Goal: Task Accomplishment & Management: Use online tool/utility

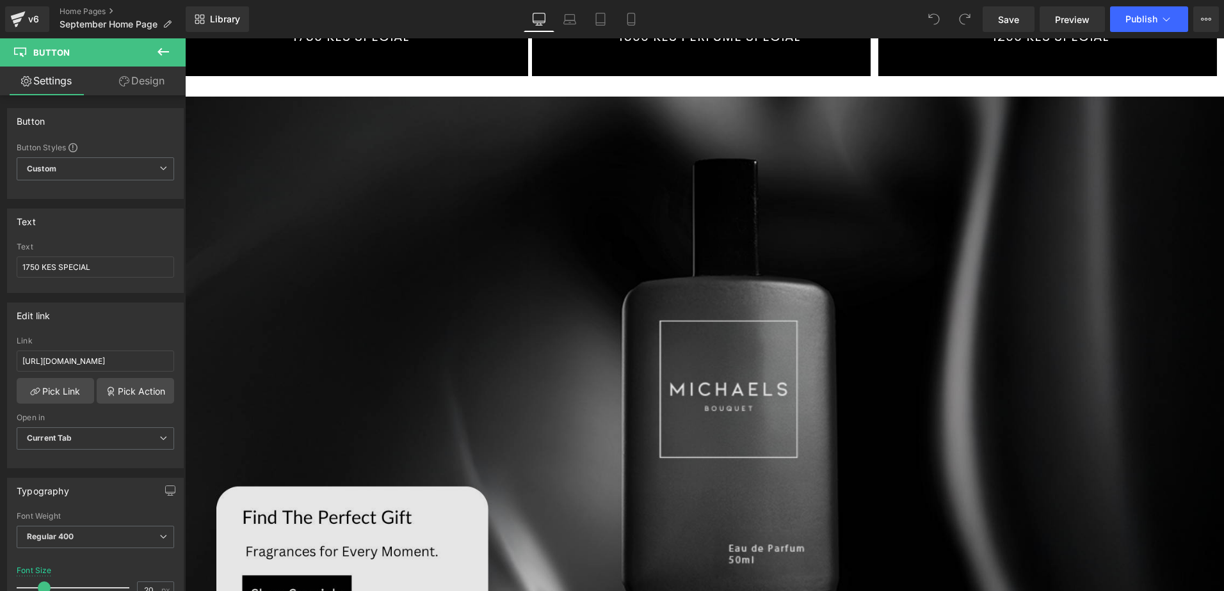
click at [498, 326] on img at bounding box center [704, 389] width 1039 height 584
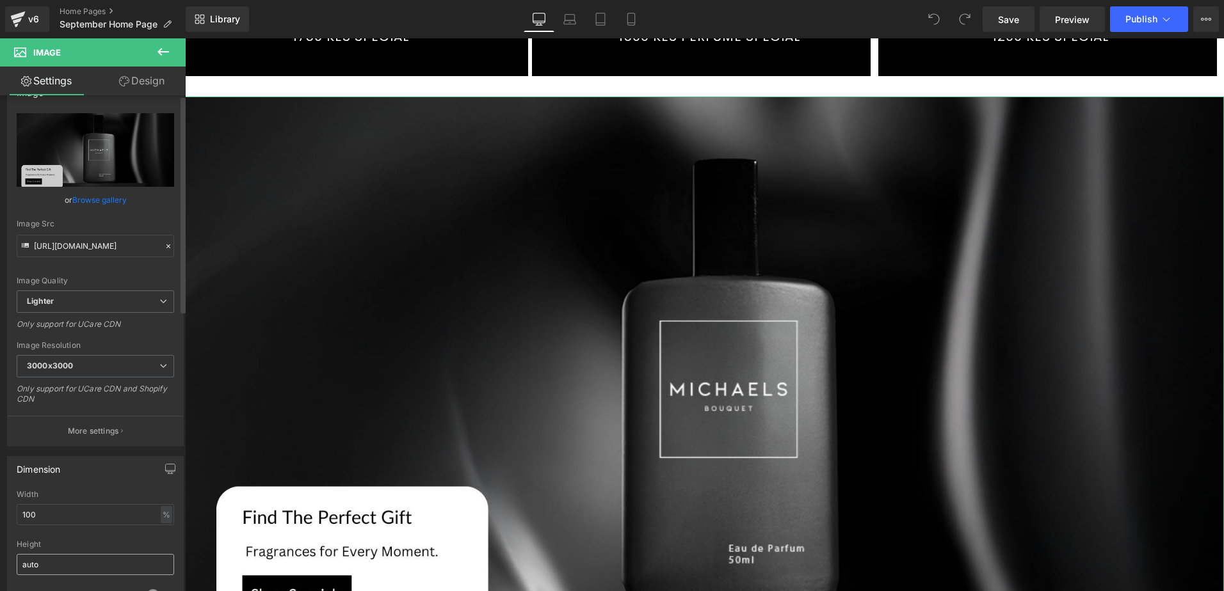
scroll to position [256, 0]
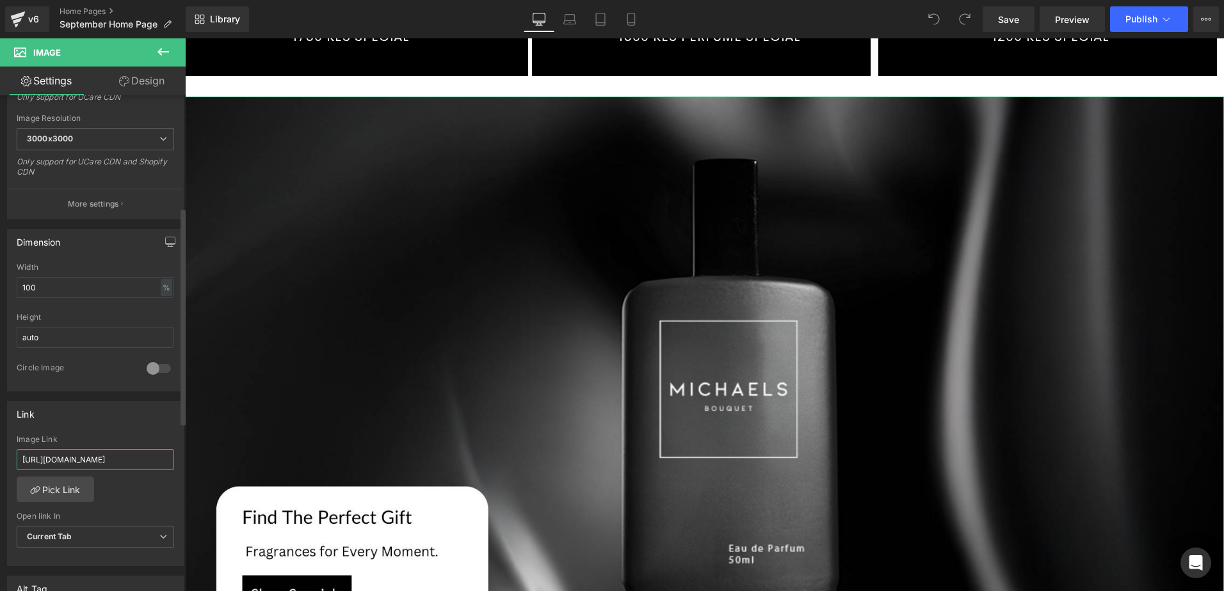
click at [93, 461] on input "[URL][DOMAIN_NAME]" at bounding box center [95, 459] width 157 height 21
type input "[URL][DOMAIN_NAME]"
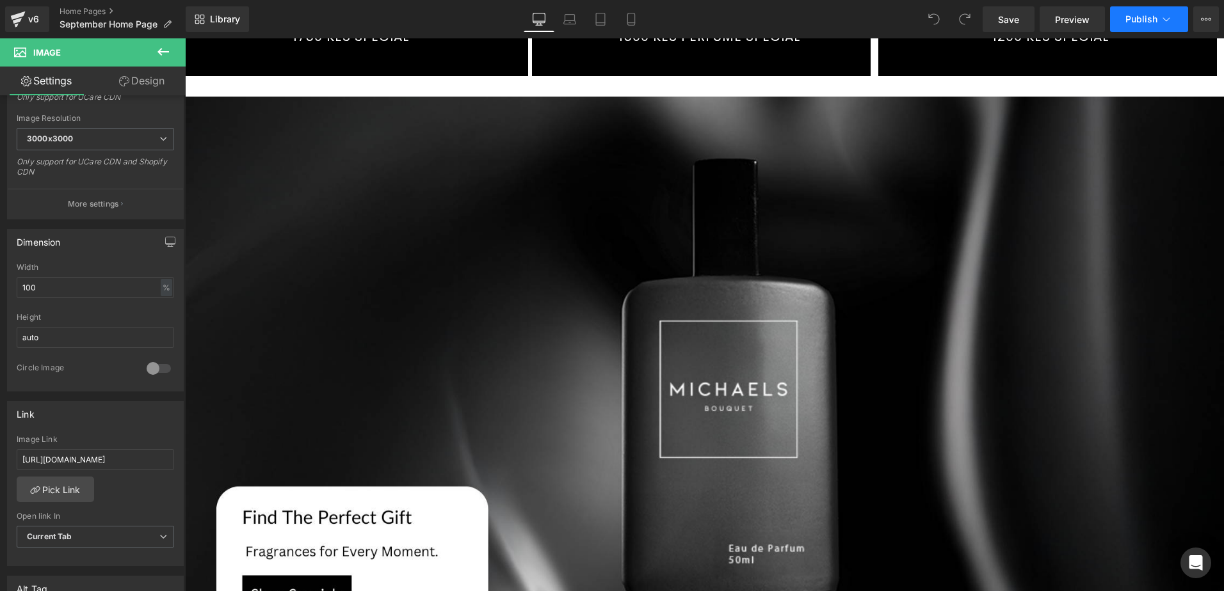
click at [1135, 16] on span "Publish" at bounding box center [1141, 19] width 32 height 10
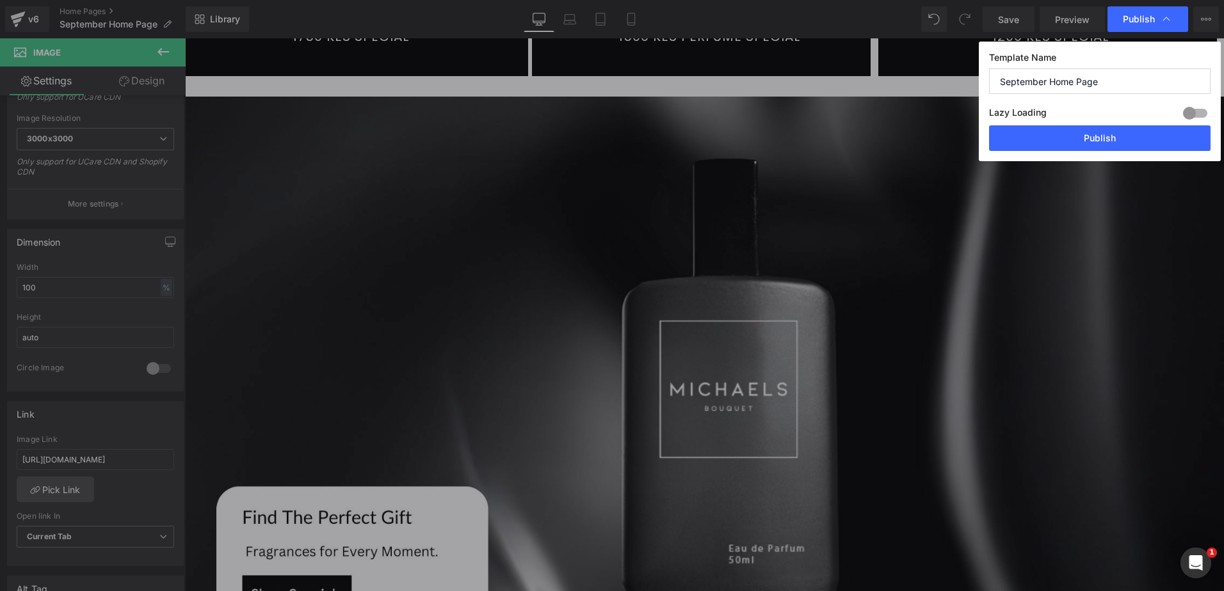
scroll to position [0, 0]
drag, startPoint x: 1077, startPoint y: 138, endPoint x: 817, endPoint y: 20, distance: 285.3
click at [1077, 138] on button "Publish" at bounding box center [1099, 138] width 221 height 26
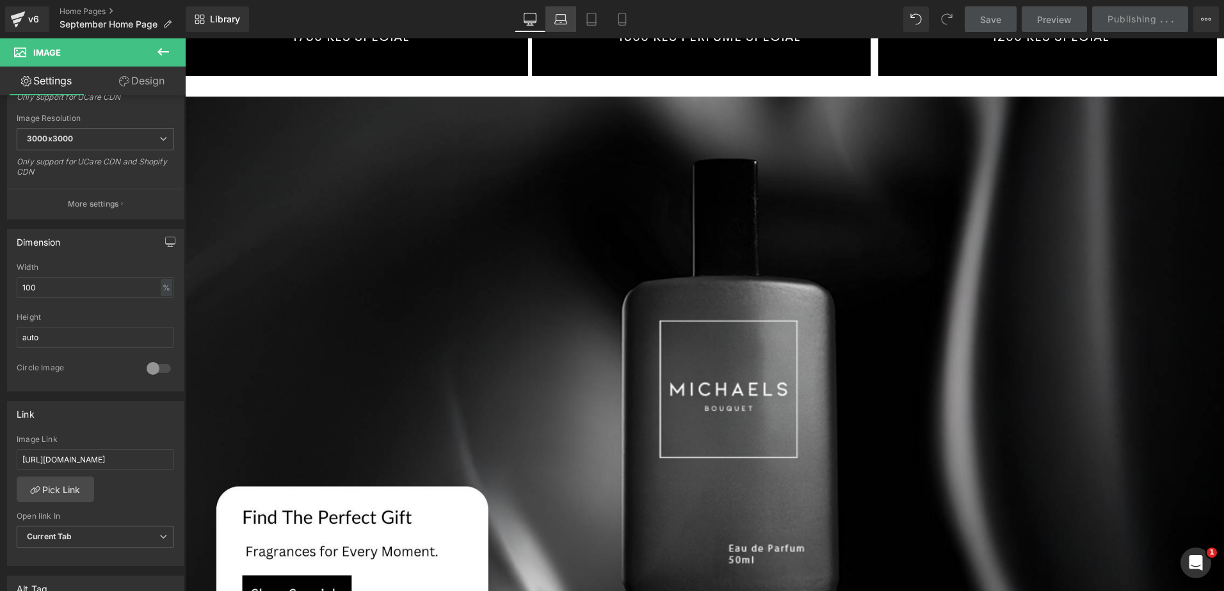
click at [559, 19] on icon at bounding box center [560, 19] width 13 height 13
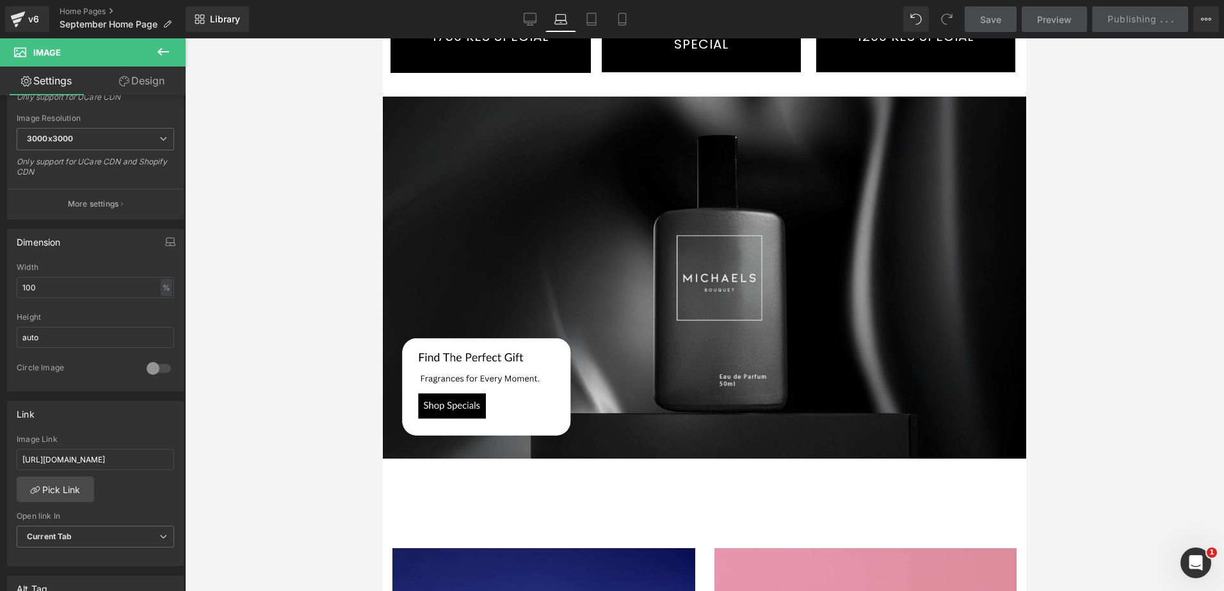
scroll to position [128, 0]
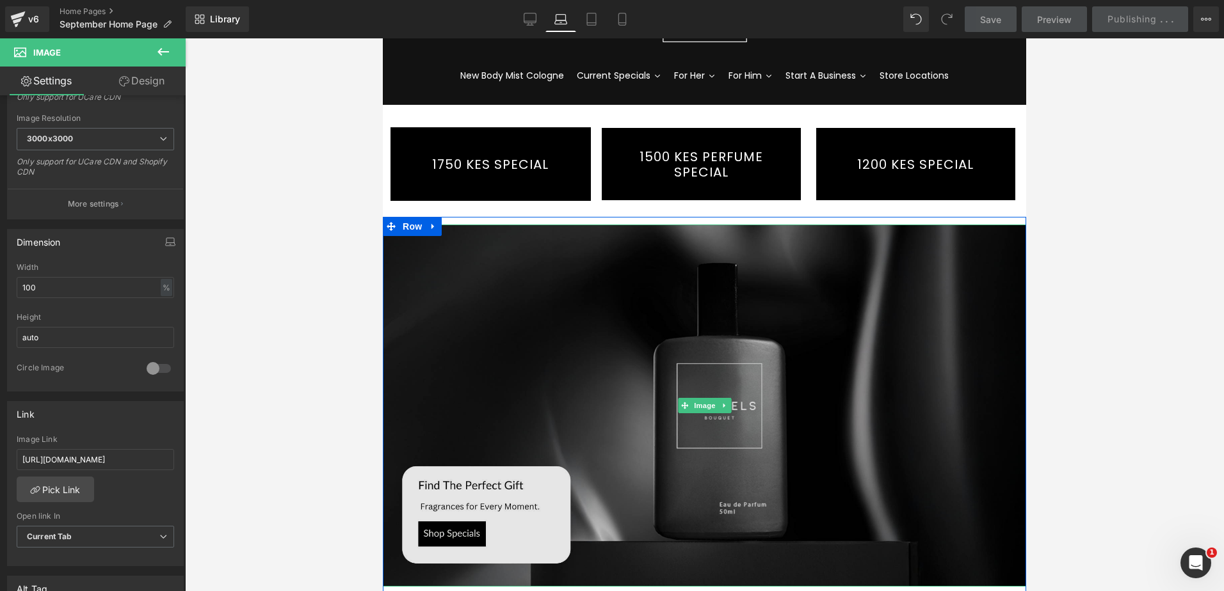
click at [600, 277] on img at bounding box center [704, 406] width 643 height 362
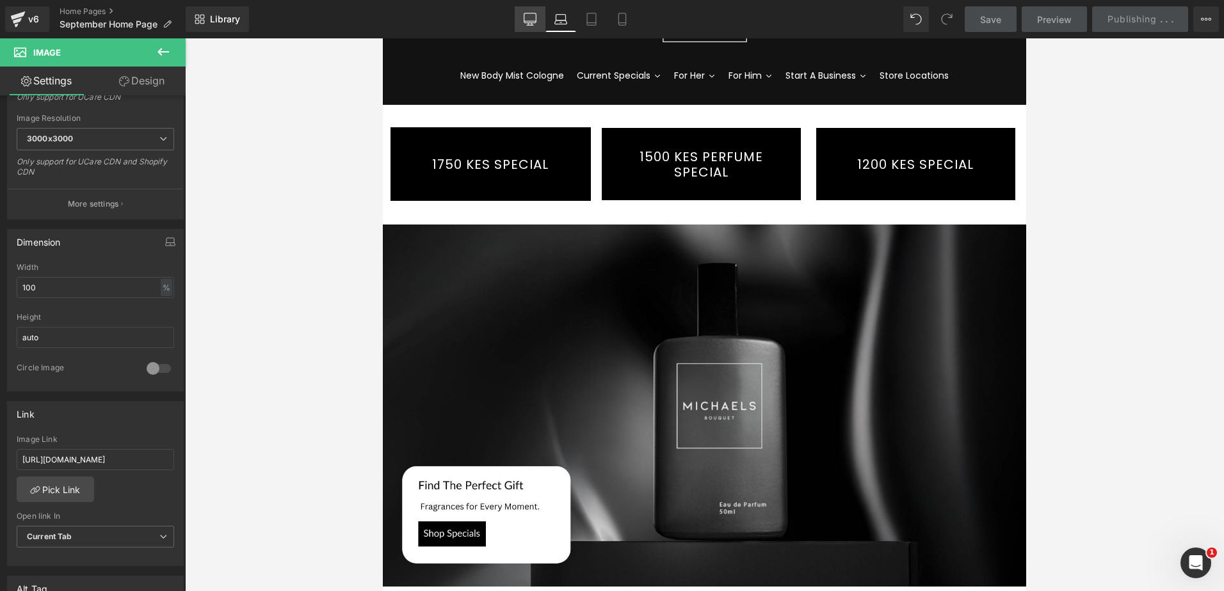
click at [522, 24] on link "Desktop" at bounding box center [530, 19] width 31 height 26
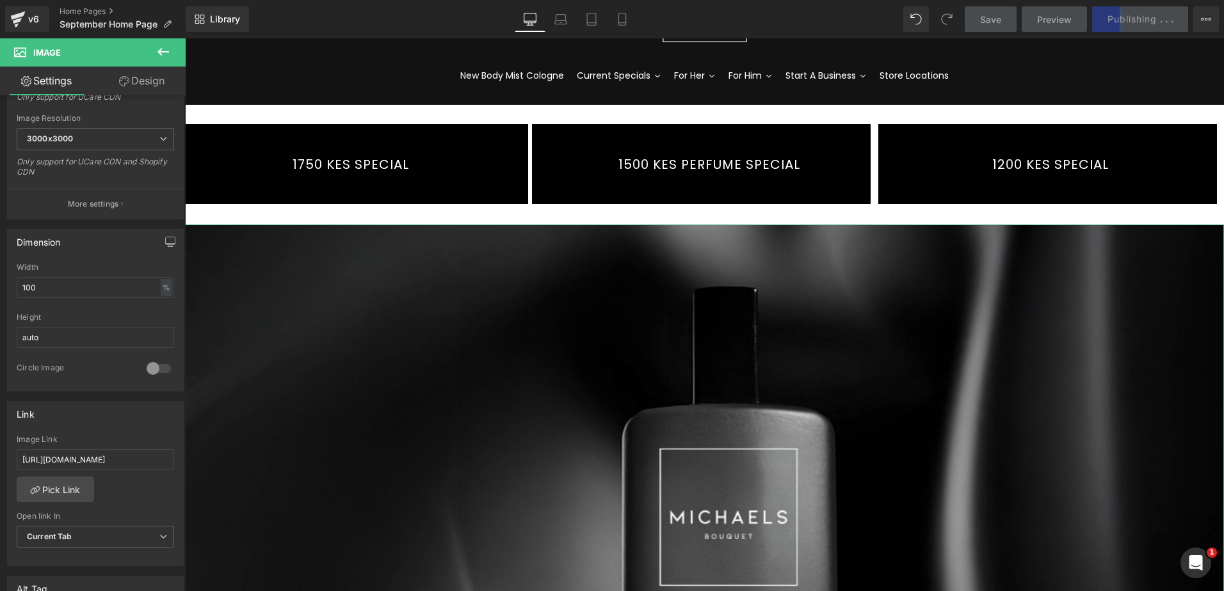
click at [137, 80] on link "Design" at bounding box center [141, 81] width 93 height 29
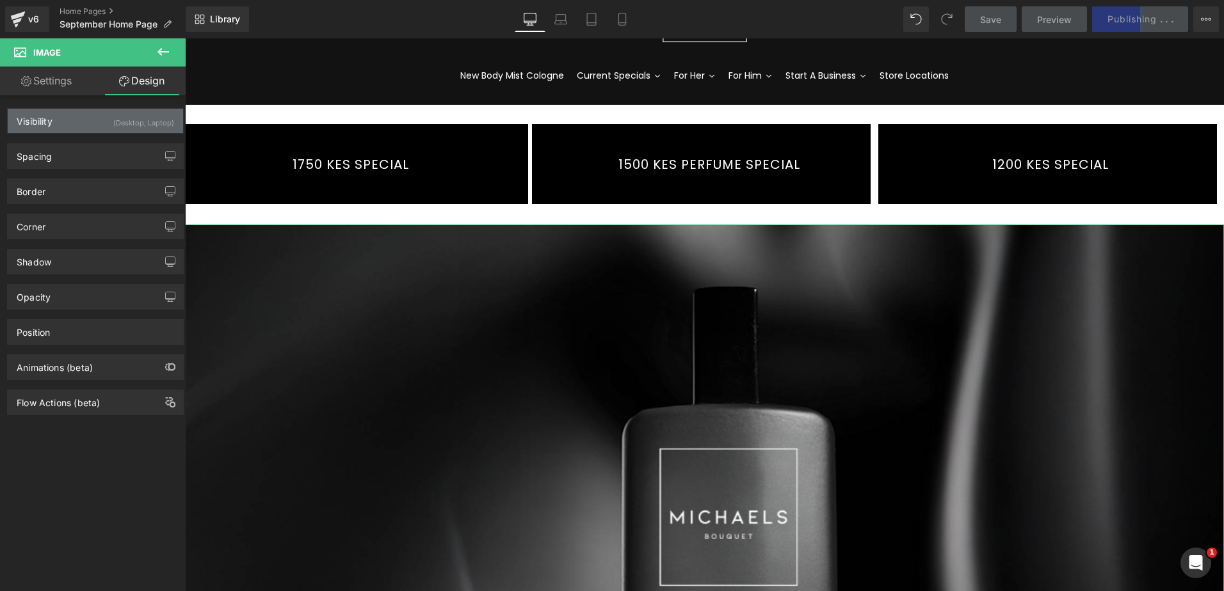
click at [122, 117] on div "(Desktop, Laptop)" at bounding box center [143, 119] width 61 height 21
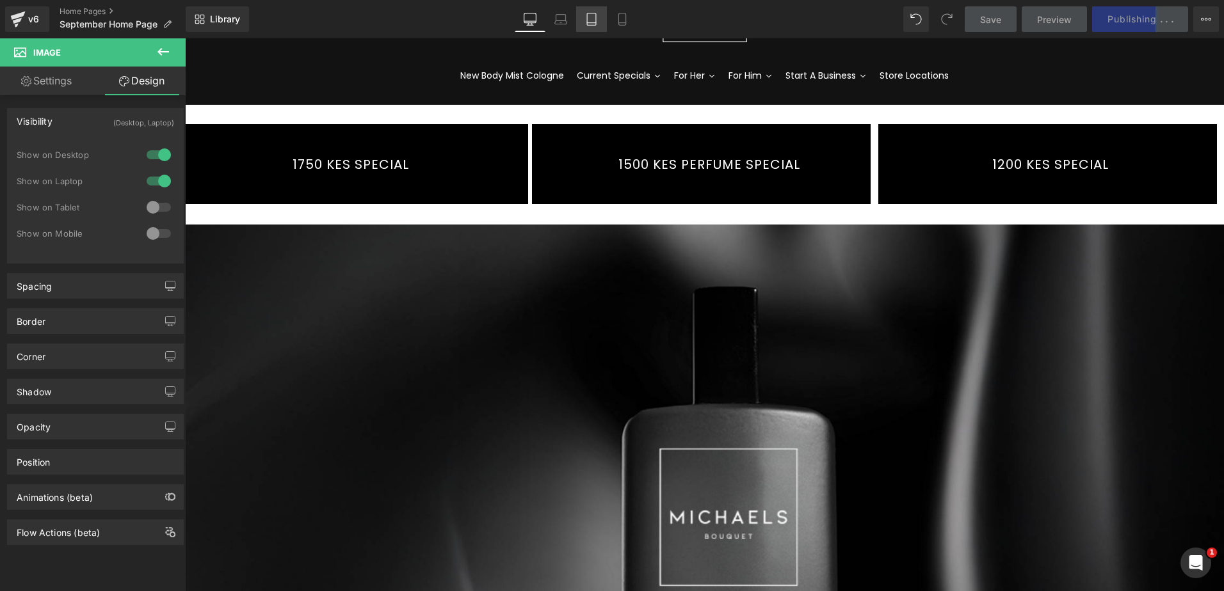
click at [593, 18] on icon at bounding box center [591, 19] width 13 height 13
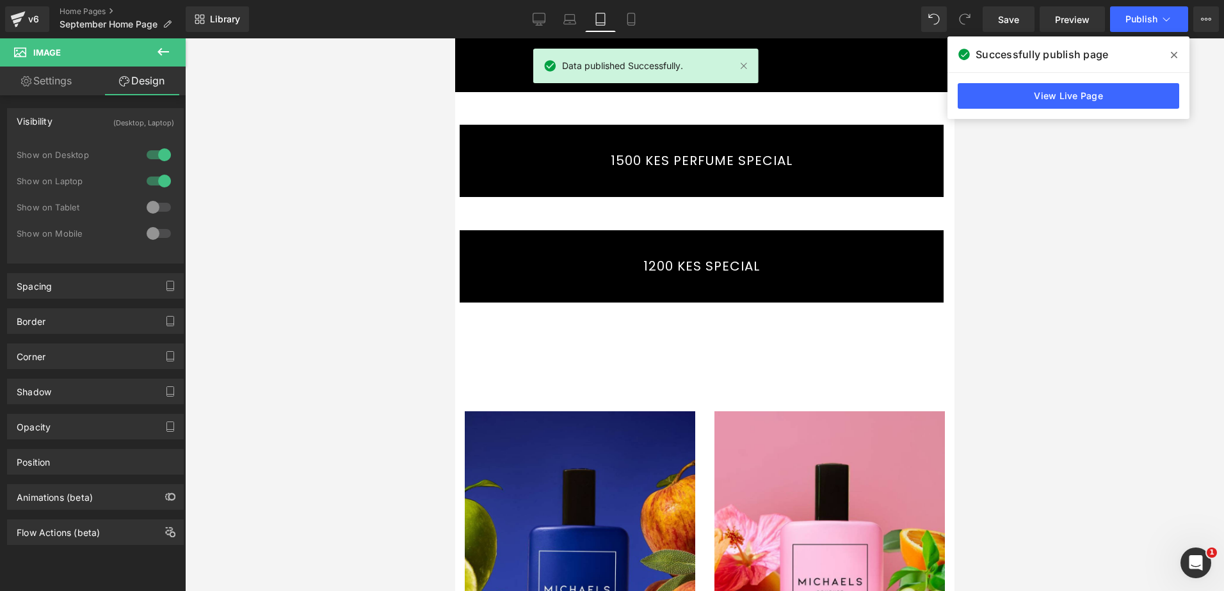
scroll to position [0, 0]
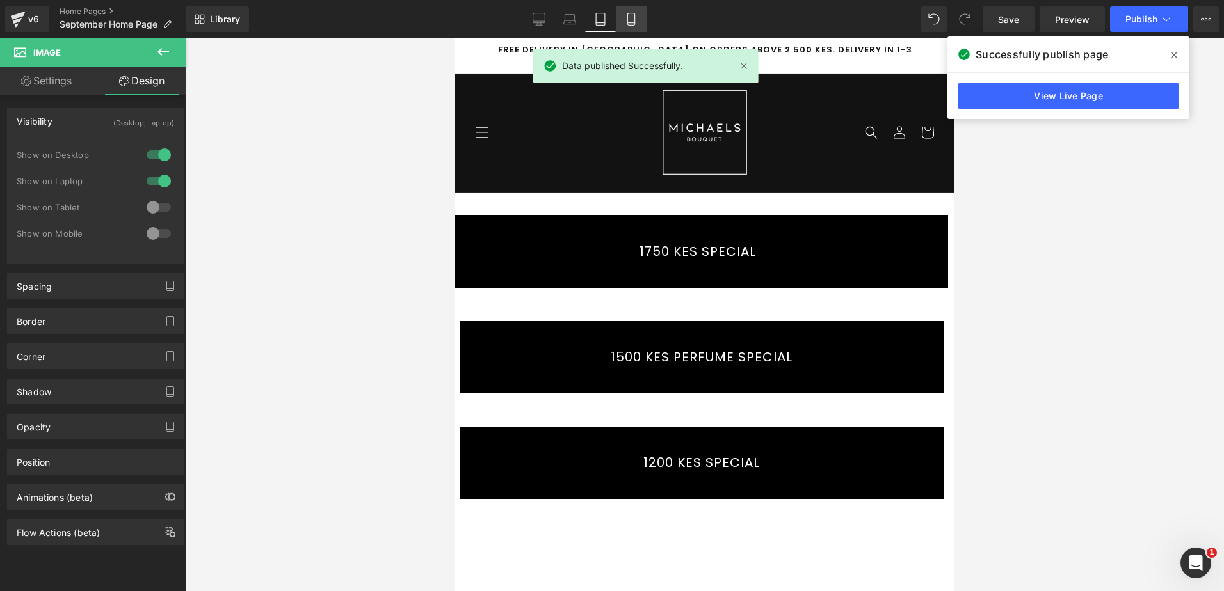
click at [645, 14] on link "Mobile" at bounding box center [631, 19] width 31 height 26
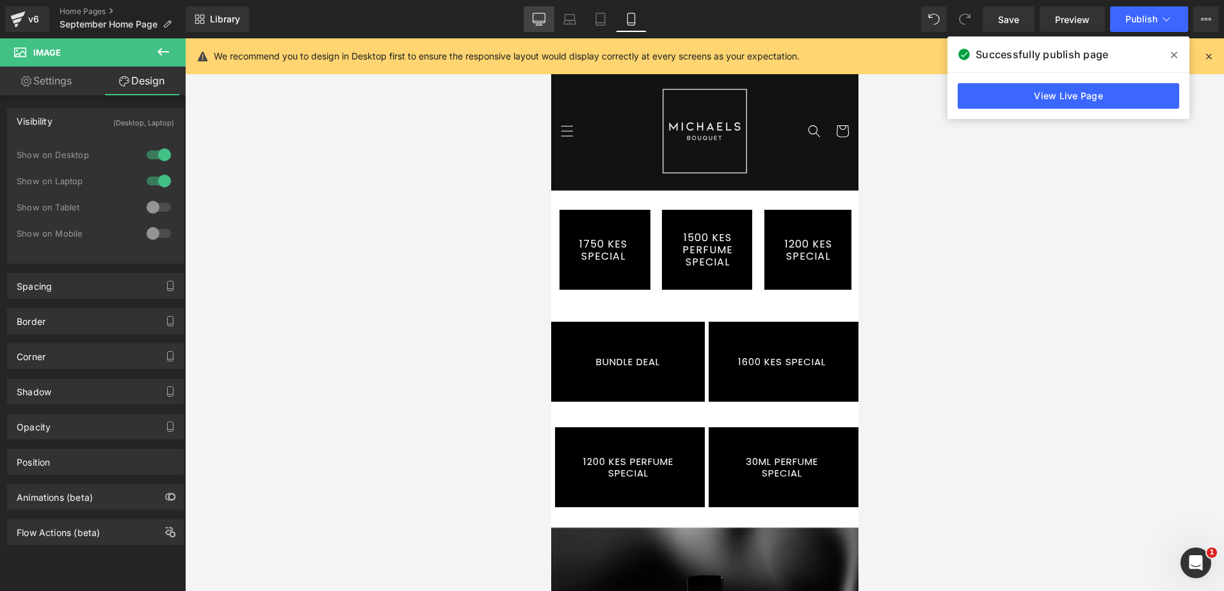
click at [547, 15] on link "Desktop" at bounding box center [539, 19] width 31 height 26
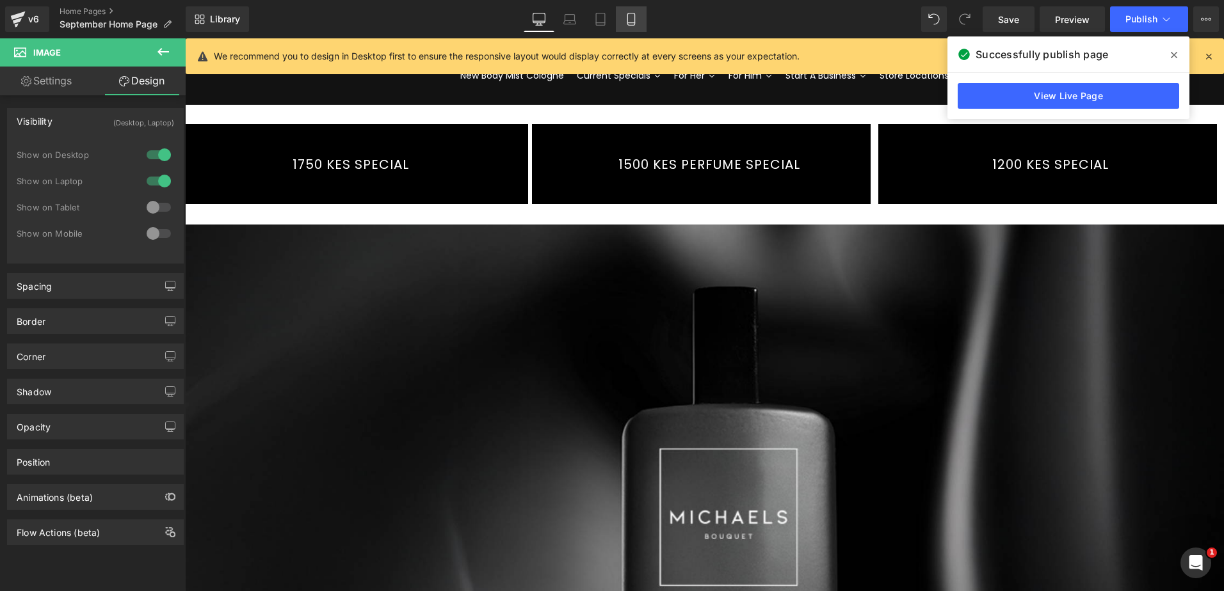
click at [623, 13] on link "Mobile" at bounding box center [631, 19] width 31 height 26
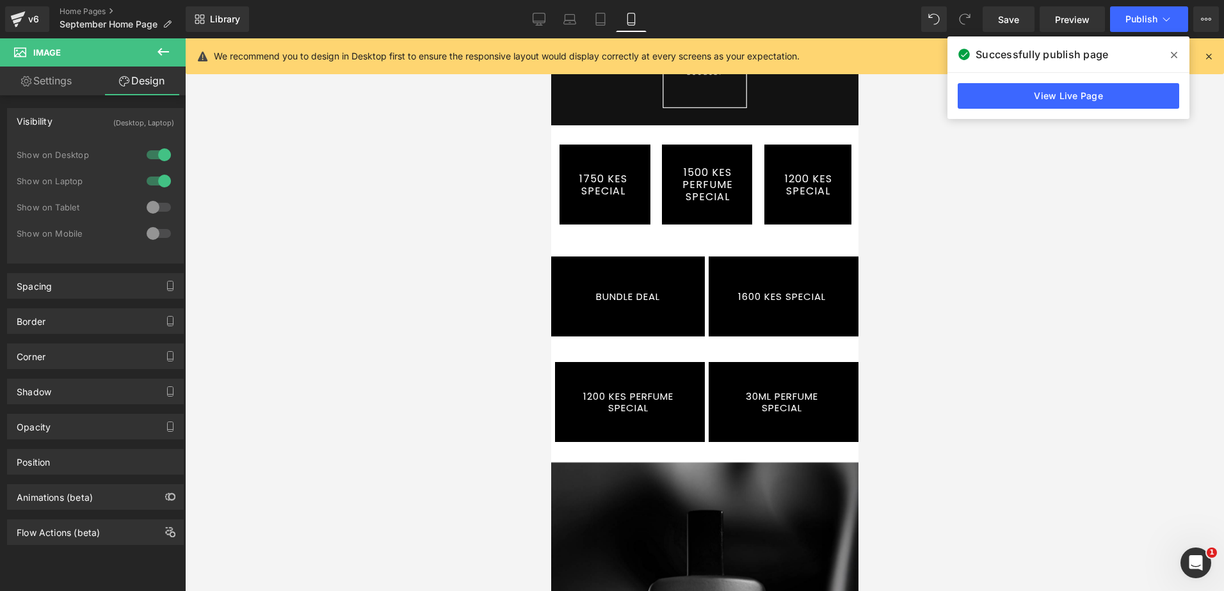
scroll to position [64, 0]
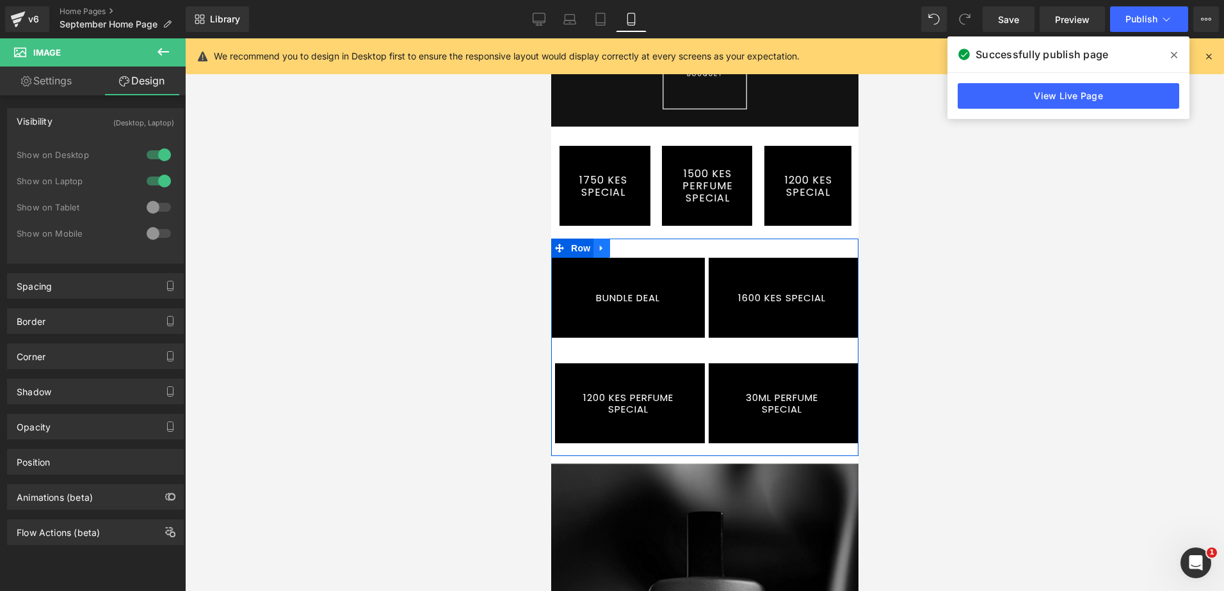
click at [602, 245] on icon at bounding box center [601, 249] width 9 height 10
click at [636, 248] on icon at bounding box center [634, 248] width 9 height 9
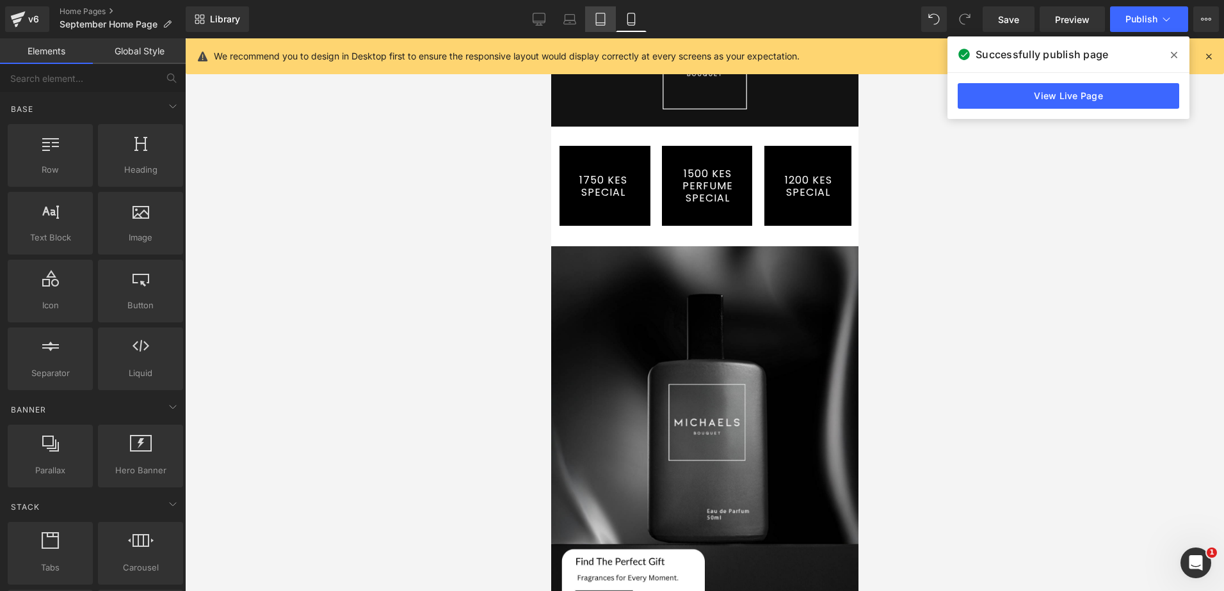
click at [604, 19] on icon at bounding box center [600, 19] width 13 height 13
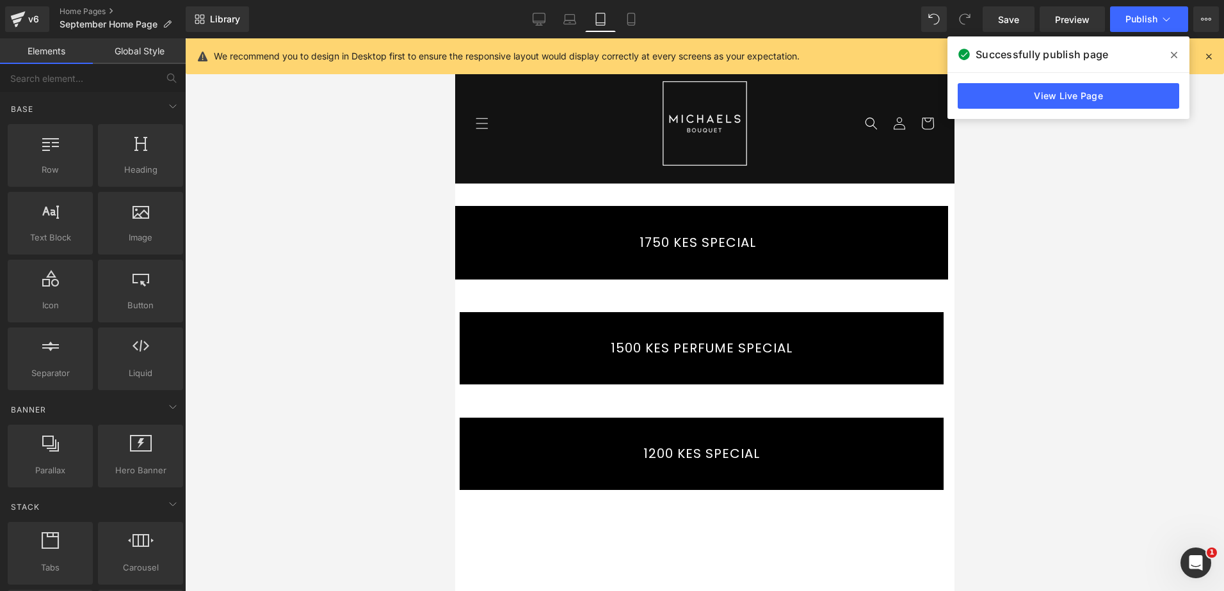
scroll to position [0, 0]
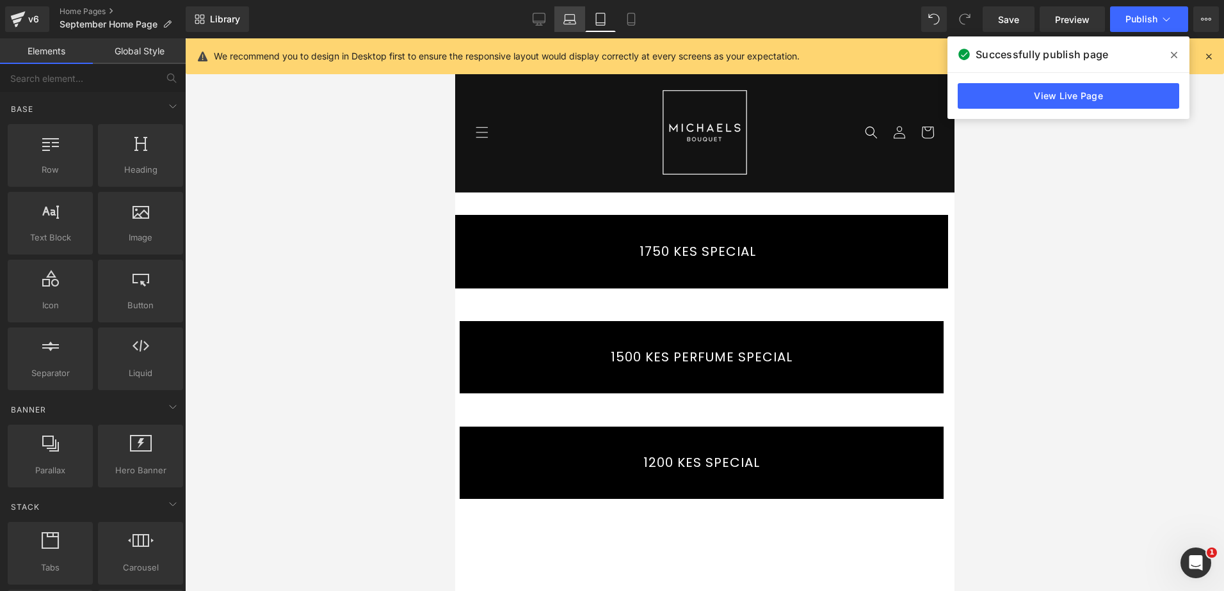
click at [575, 15] on icon at bounding box center [570, 18] width 10 height 6
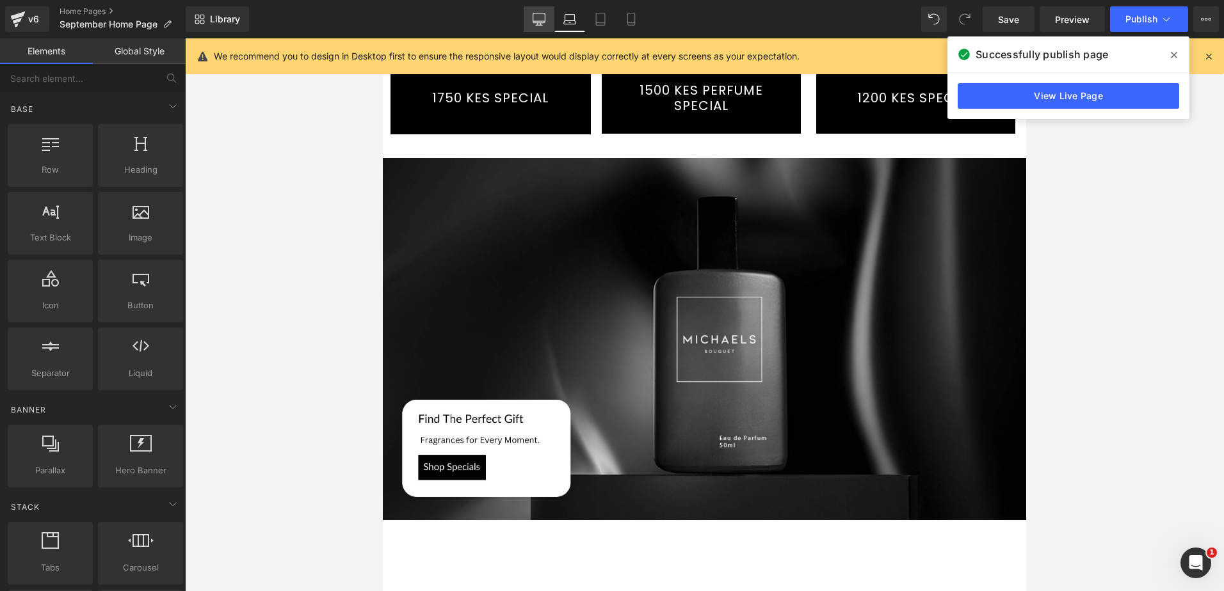
click at [535, 19] on icon at bounding box center [539, 19] width 13 height 13
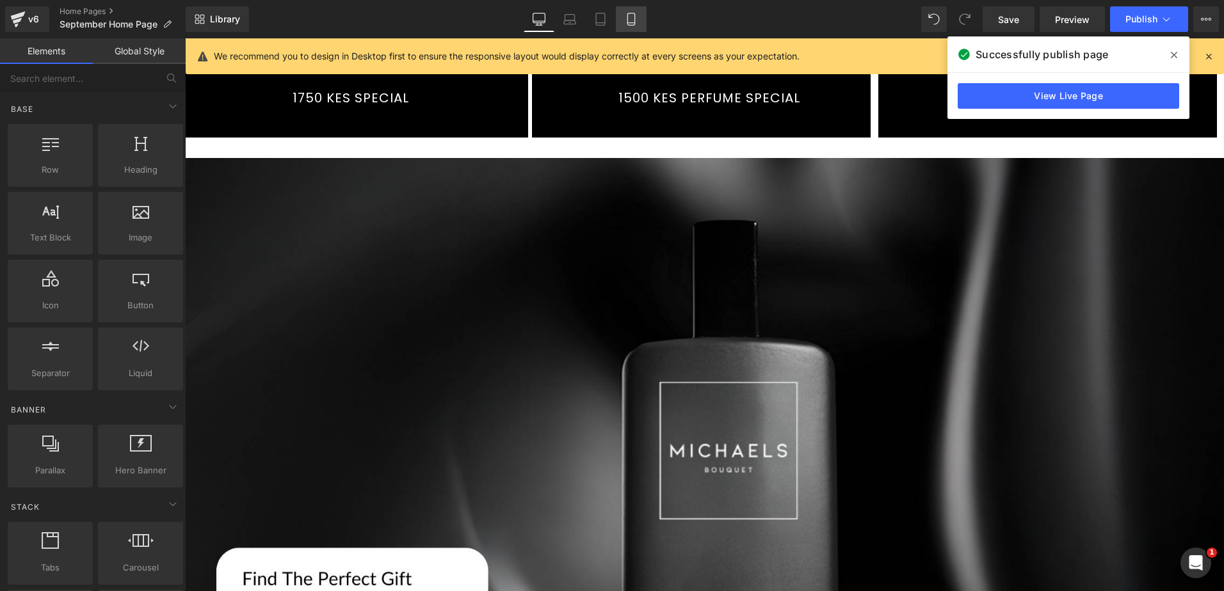
click at [631, 23] on icon at bounding box center [630, 23] width 7 height 0
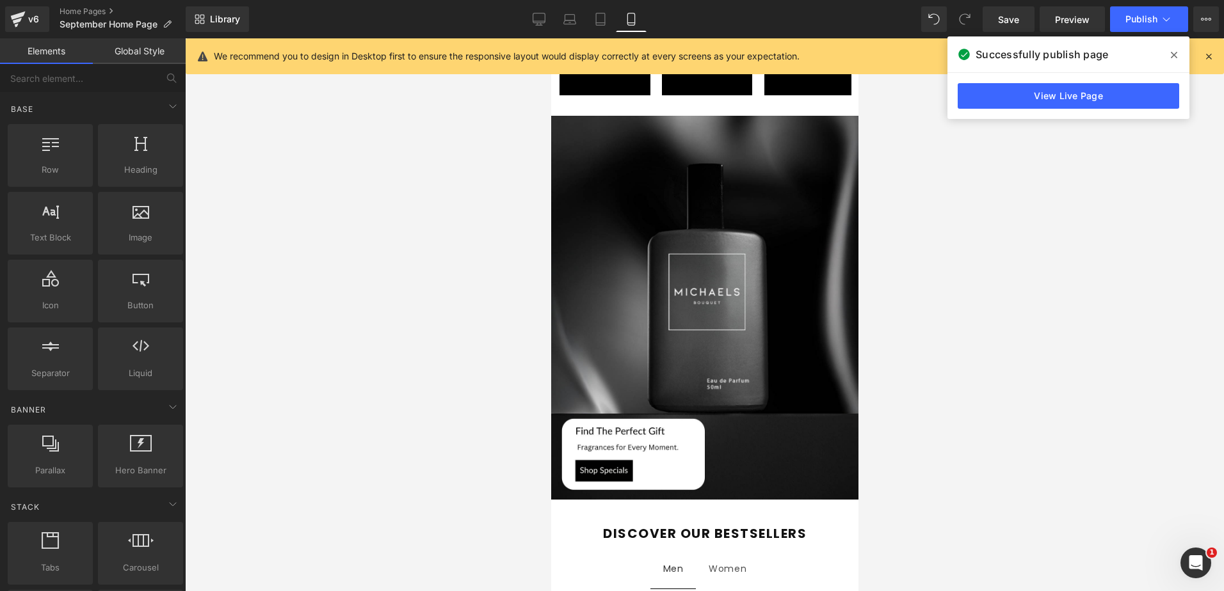
scroll to position [152, 0]
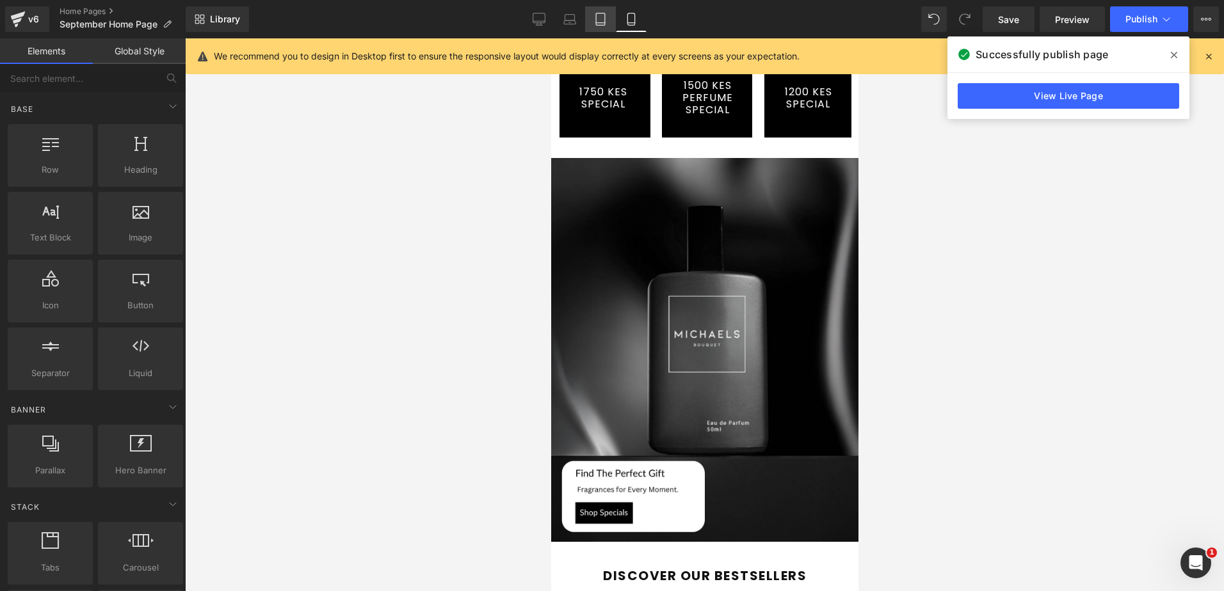
click at [609, 23] on link "Tablet" at bounding box center [600, 19] width 31 height 26
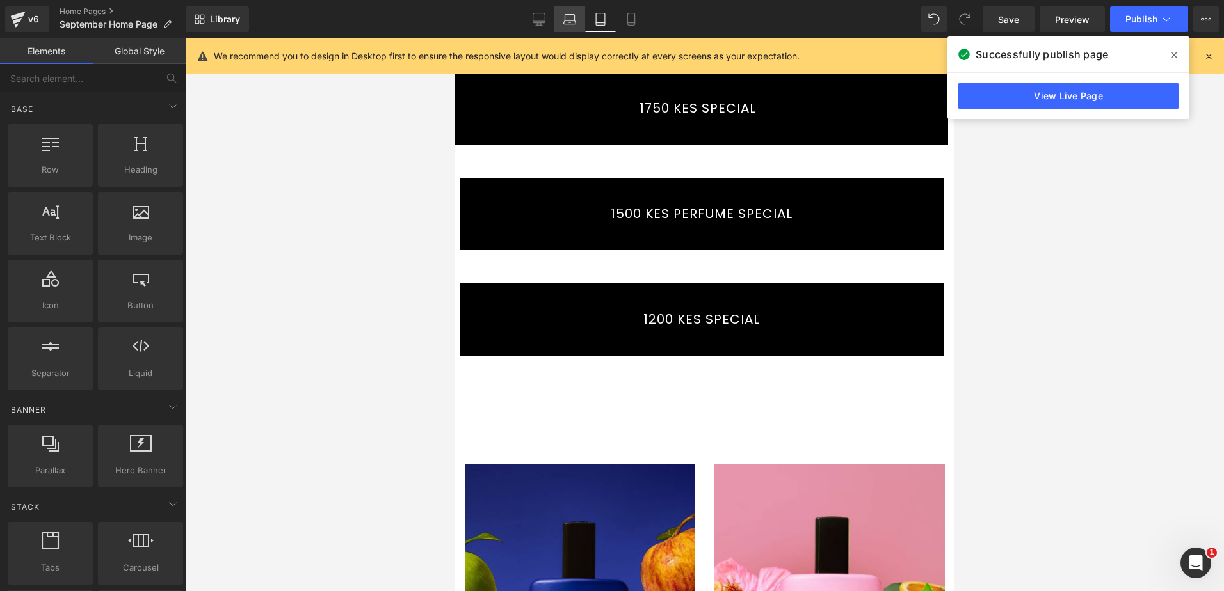
click at [565, 19] on icon at bounding box center [570, 18] width 10 height 6
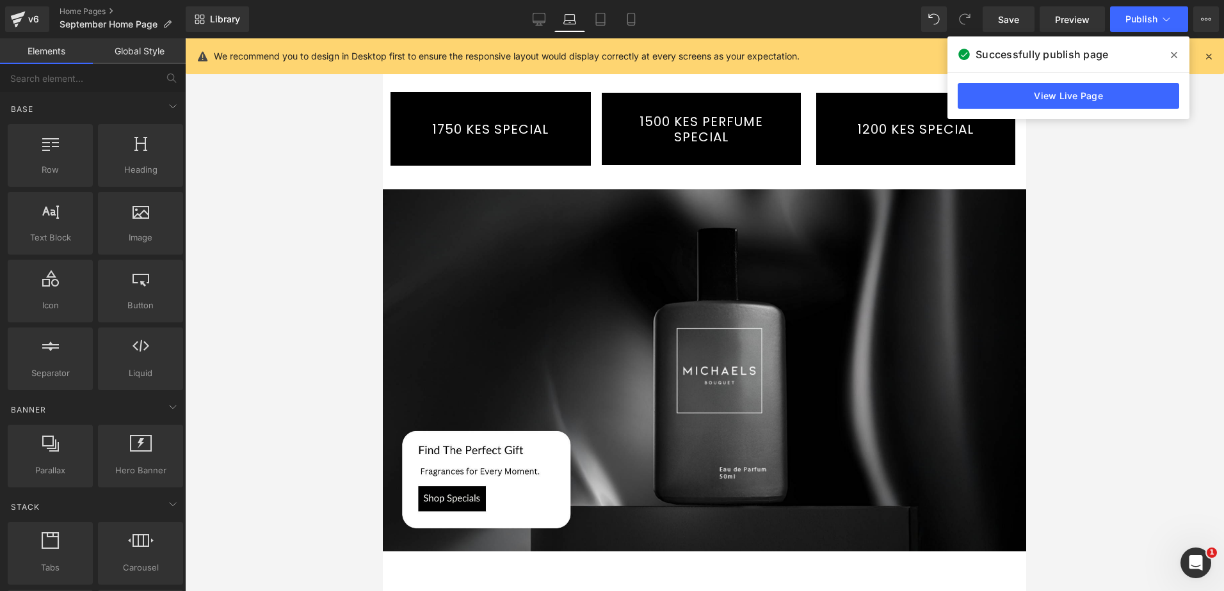
scroll to position [0, 0]
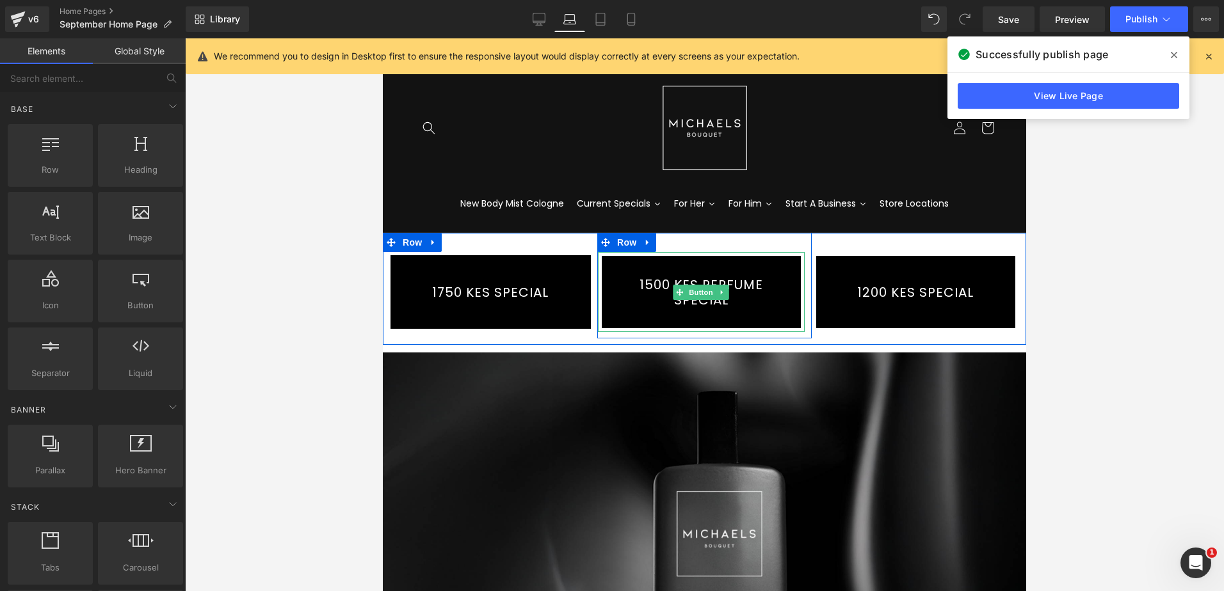
click at [741, 275] on link "1500 KES PERFUME SPECIAL" at bounding box center [701, 292] width 207 height 80
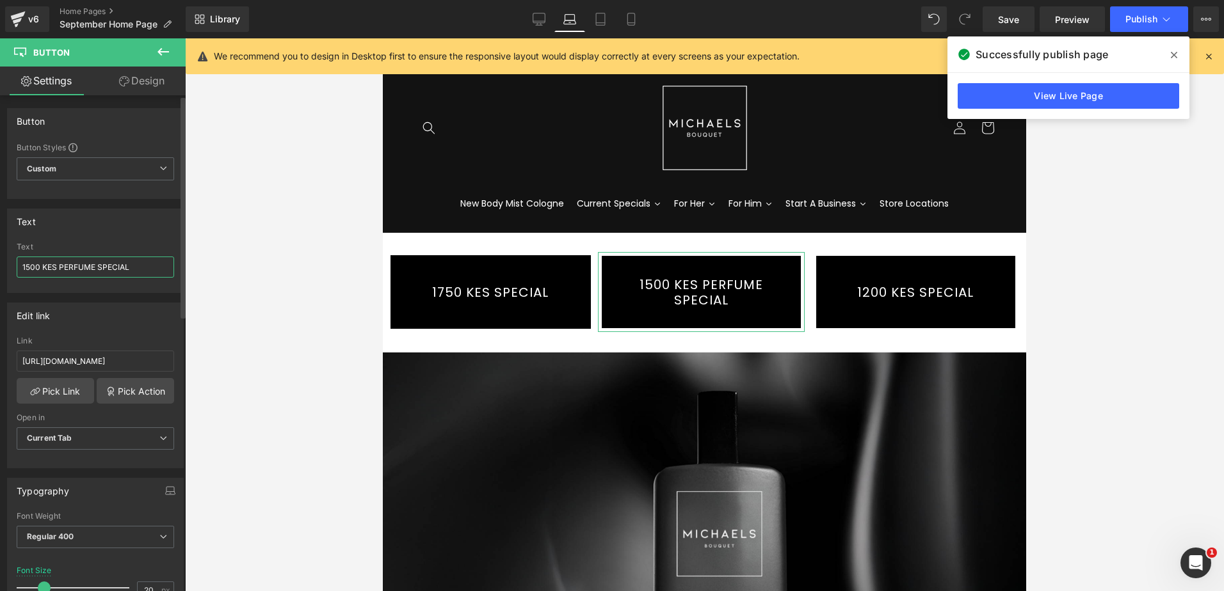
drag, startPoint x: 95, startPoint y: 264, endPoint x: 58, endPoint y: 263, distance: 36.5
click at [58, 263] on input "1500 KES PERFUME SPECIAL" at bounding box center [95, 267] width 157 height 21
type input "1500 KES SPECIAL"
click at [538, 19] on icon at bounding box center [539, 19] width 13 height 13
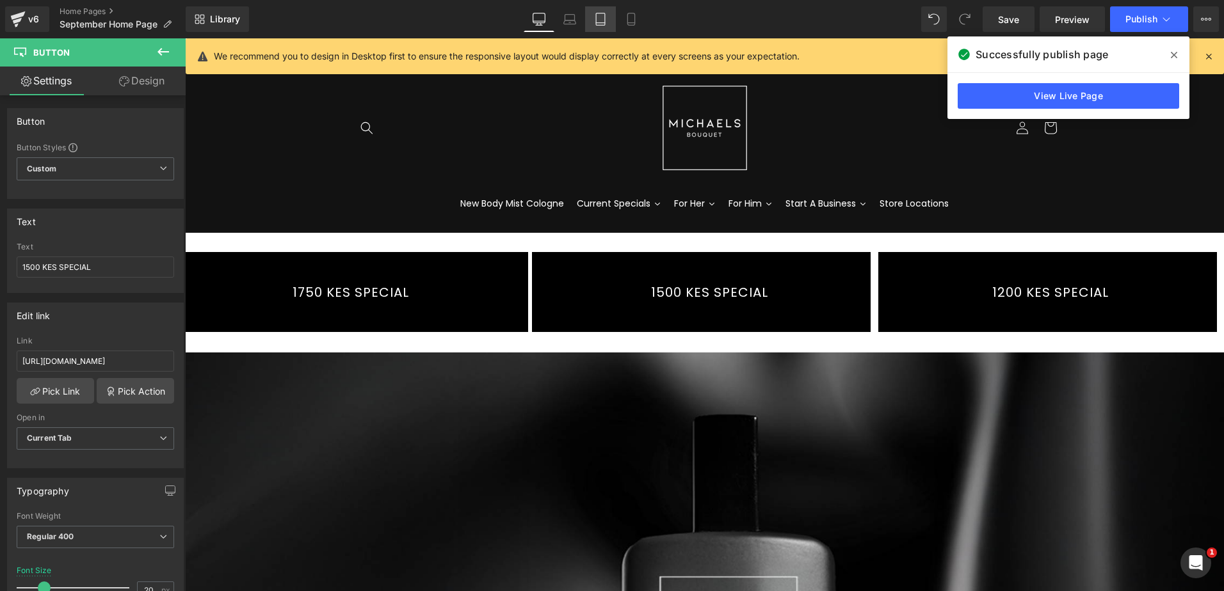
click at [604, 15] on icon at bounding box center [600, 19] width 13 height 13
type input "100"
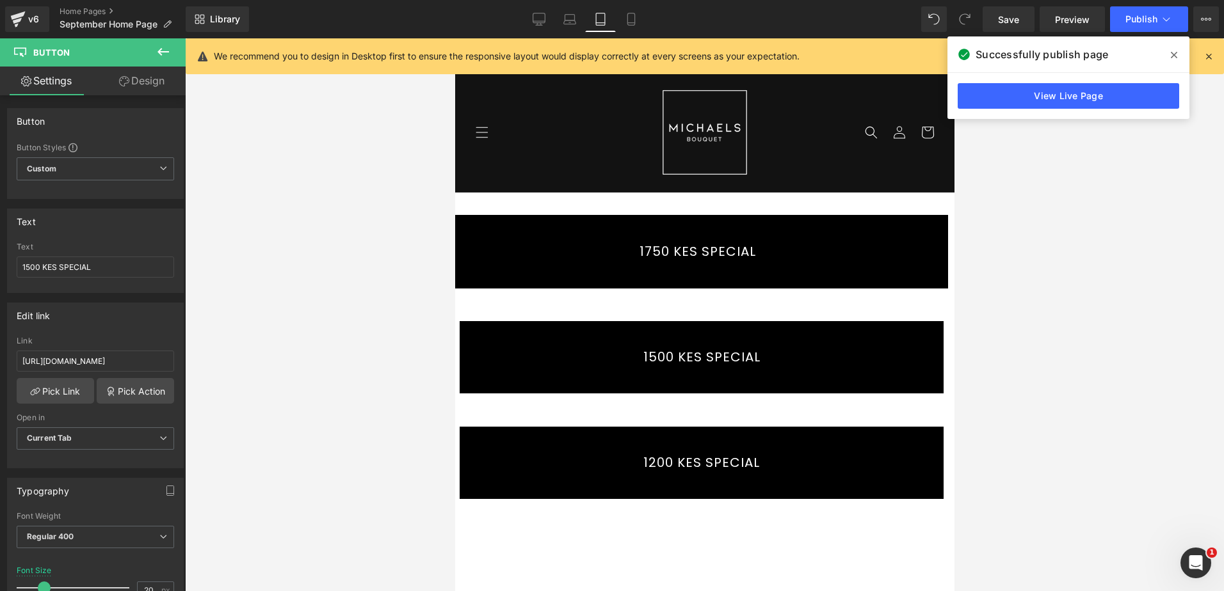
scroll to position [54, 0]
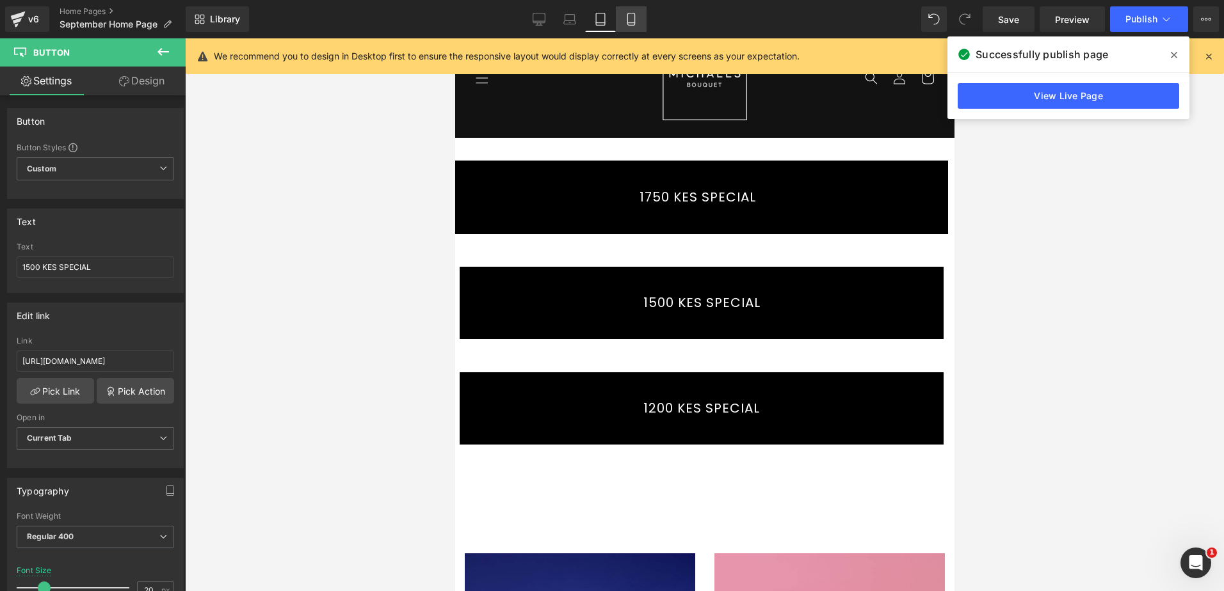
click at [629, 20] on icon at bounding box center [631, 19] width 13 height 13
type input "16"
type input "100"
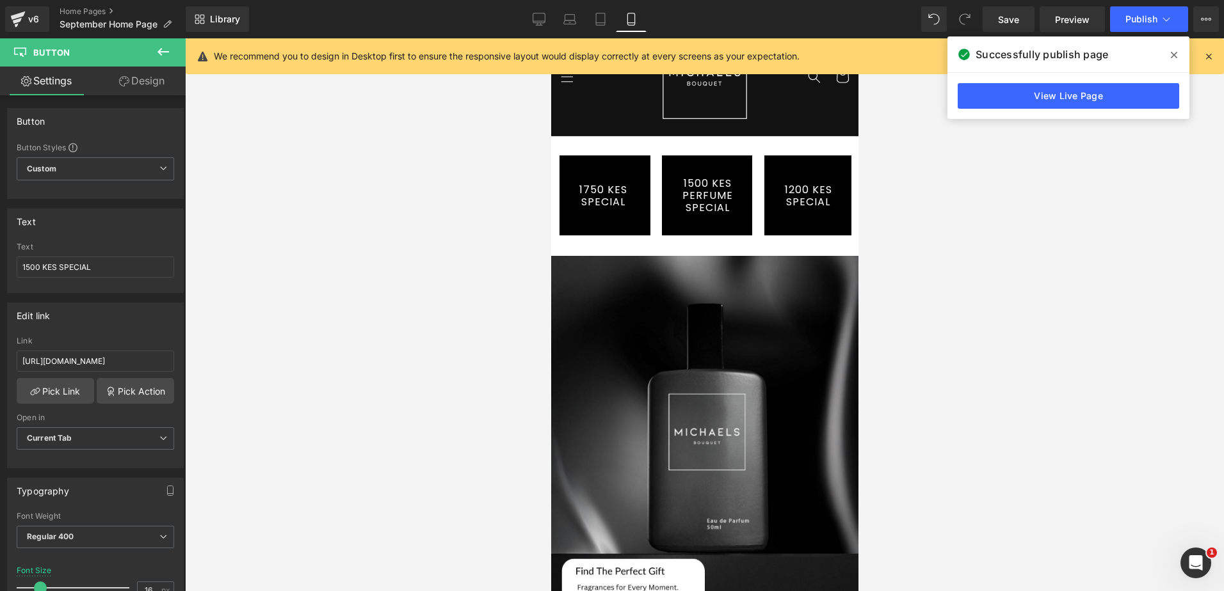
scroll to position [0, 0]
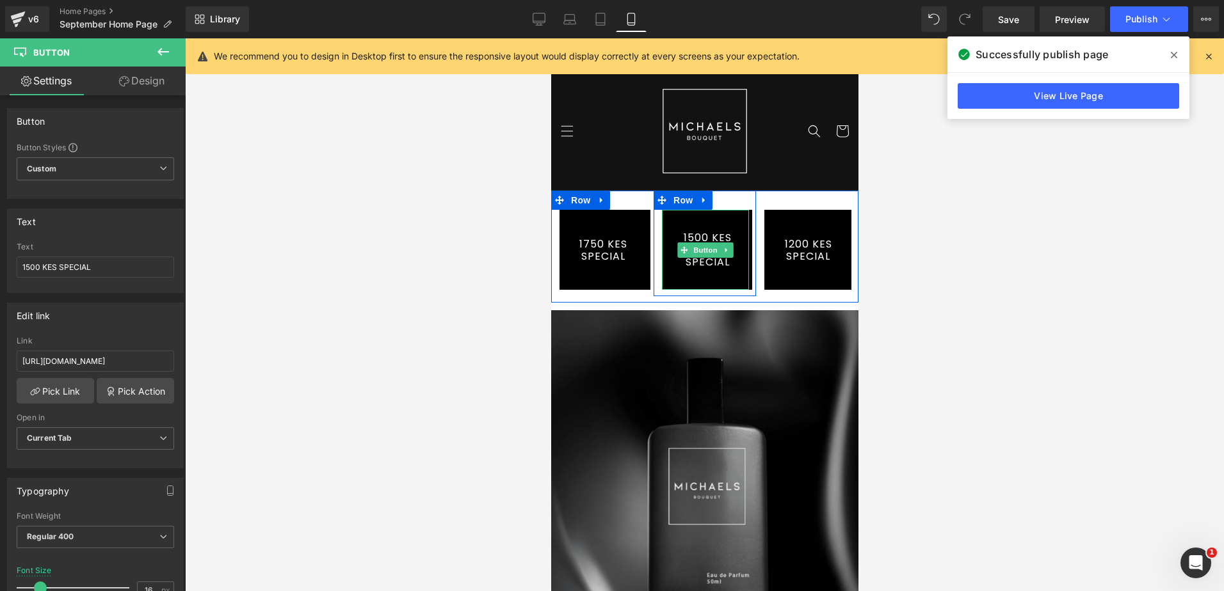
click at [719, 276] on link "1500 KES PERFUME SPECIAL" at bounding box center [706, 250] width 90 height 80
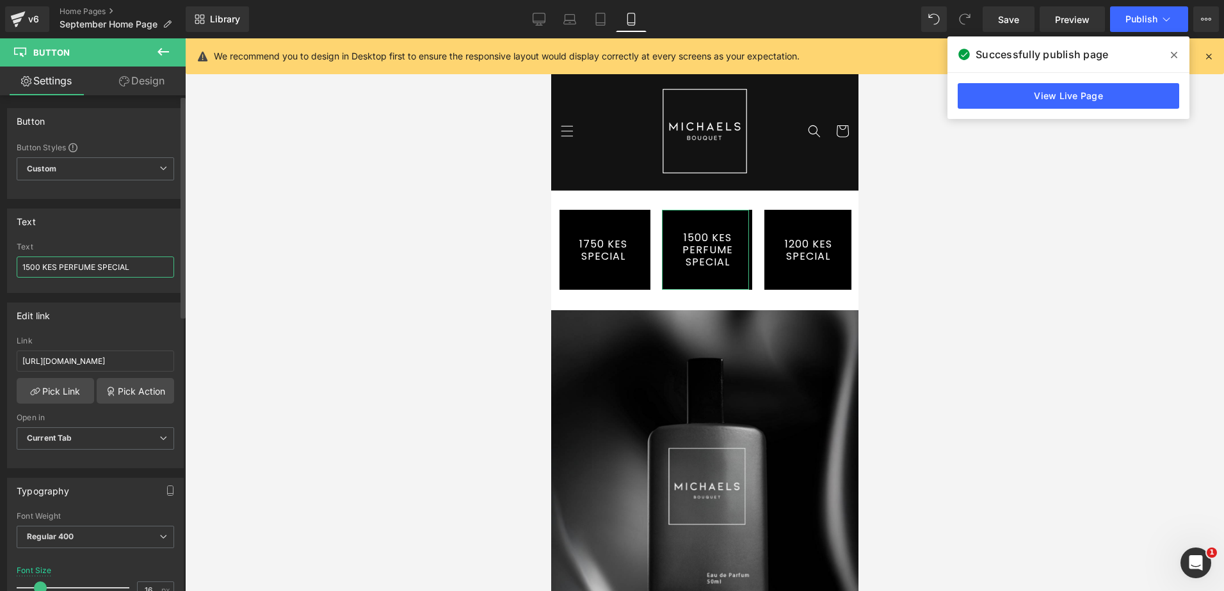
drag, startPoint x: 96, startPoint y: 264, endPoint x: 57, endPoint y: 271, distance: 39.6
click at [57, 271] on input "1500 KES PERFUME SPECIAL" at bounding box center [95, 267] width 157 height 21
type input "1500 KES SPECIAL"
click at [1140, 17] on span "Publish" at bounding box center [1141, 19] width 32 height 10
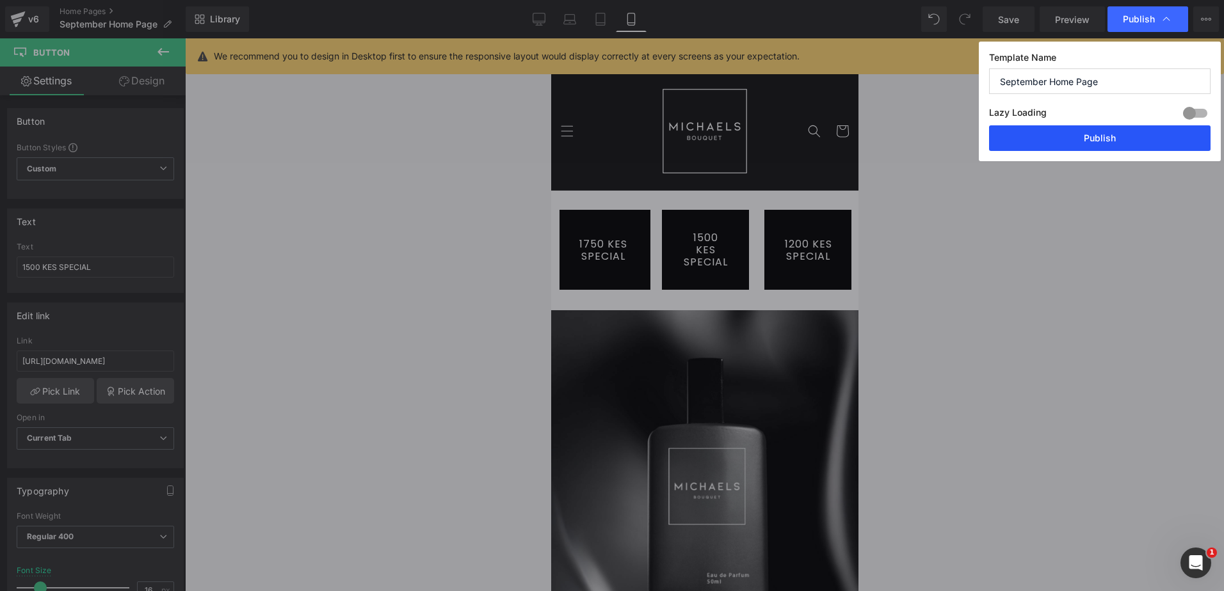
click at [1102, 145] on button "Publish" at bounding box center [1099, 138] width 221 height 26
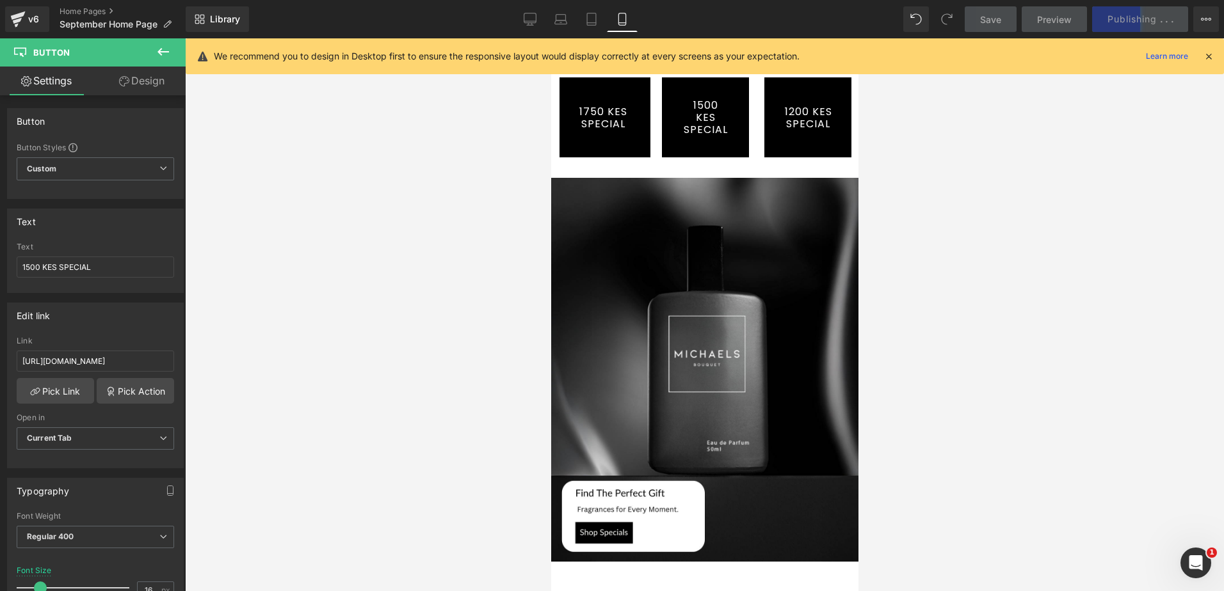
scroll to position [128, 0]
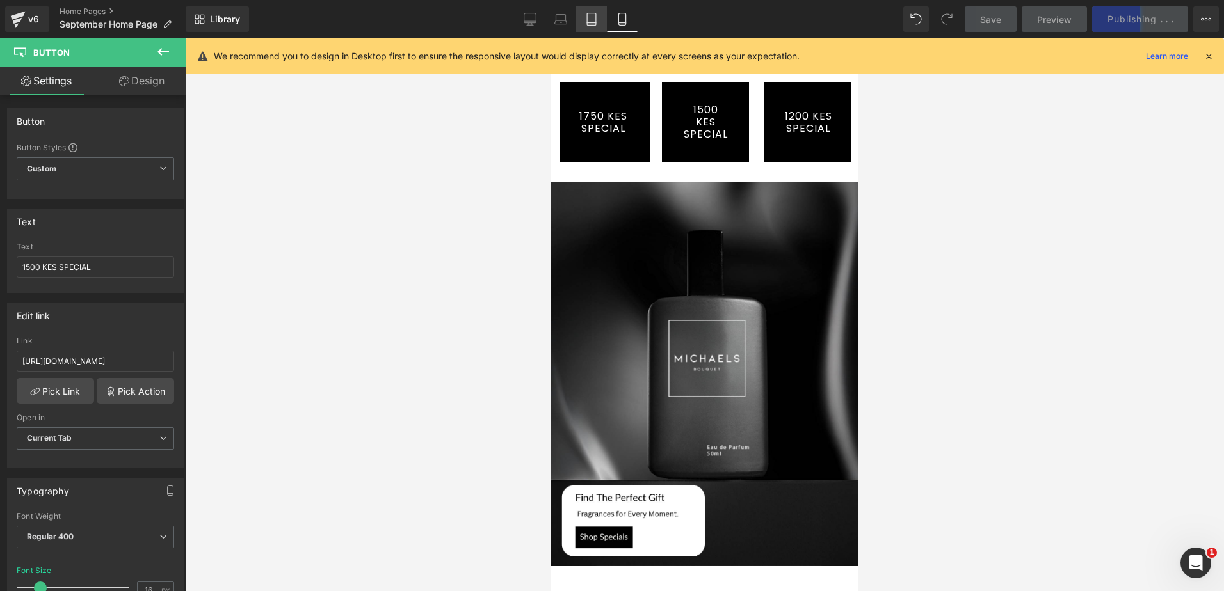
click at [598, 26] on link "Tablet" at bounding box center [591, 19] width 31 height 26
type input "20"
type input "100"
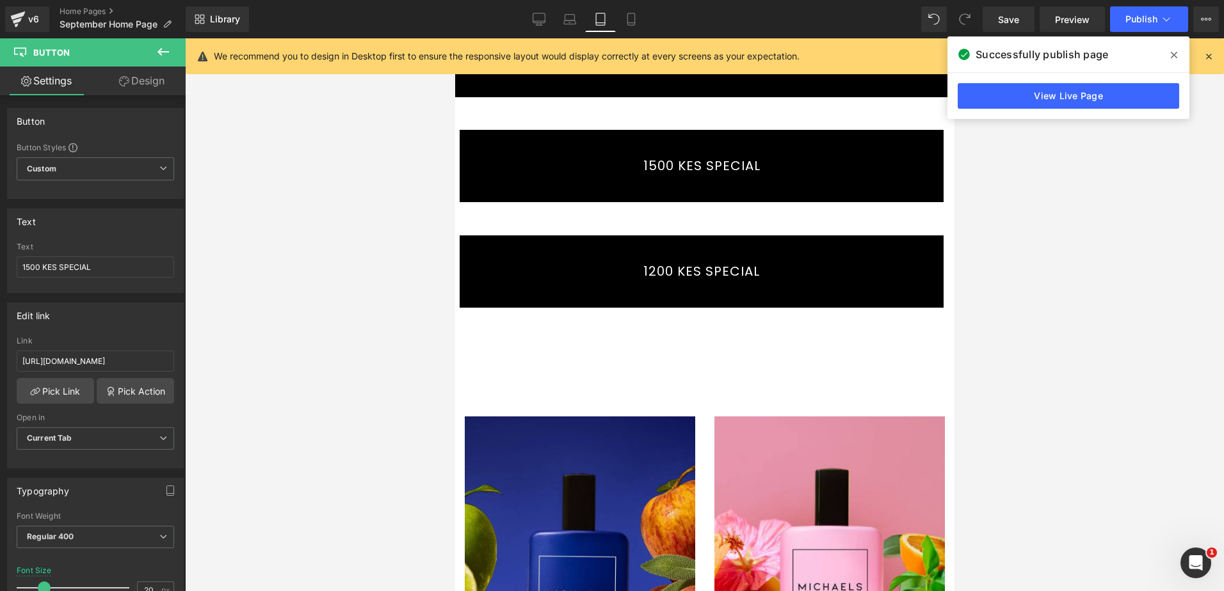
scroll to position [192, 0]
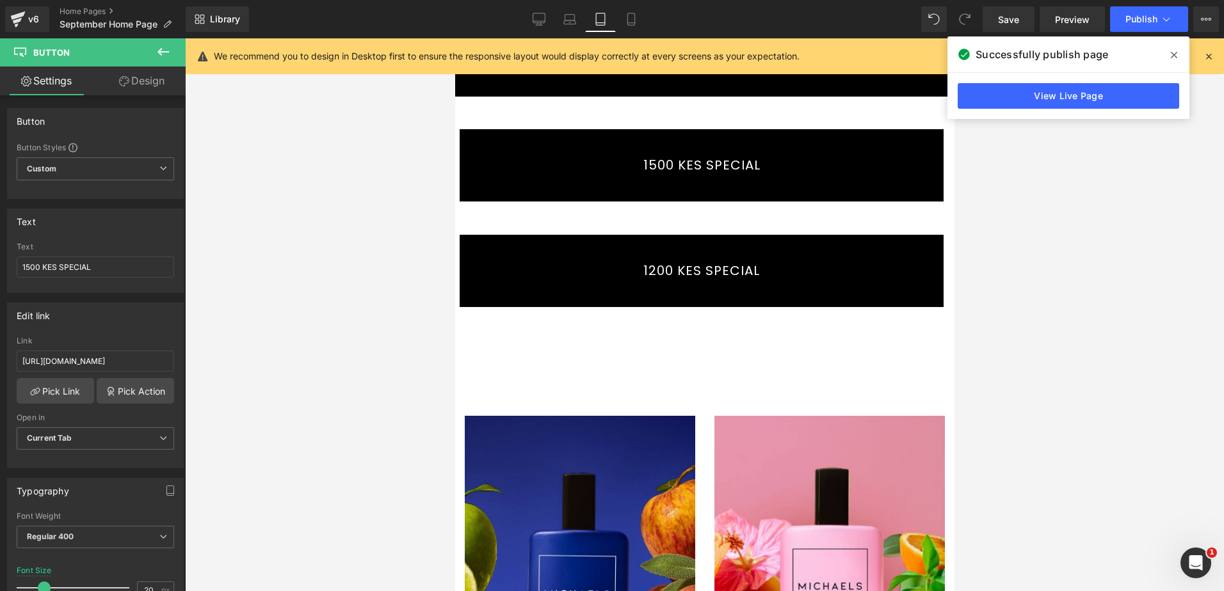
click at [606, 348] on div "Image Row Row" at bounding box center [703, 359] width 499 height 40
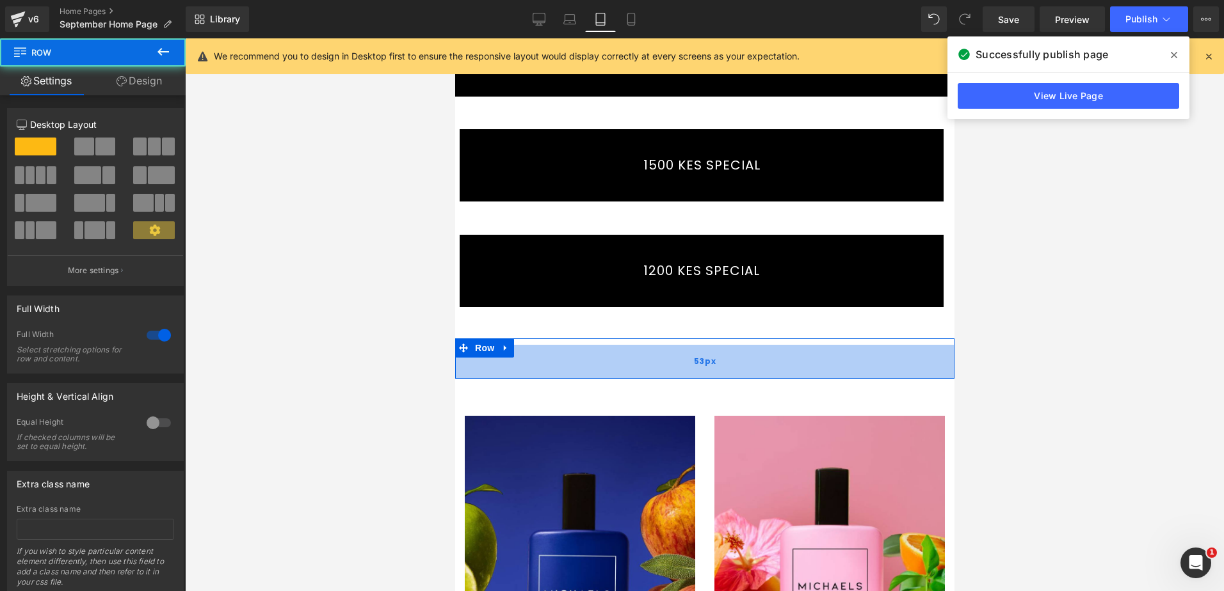
click at [564, 351] on div "53px" at bounding box center [703, 362] width 499 height 34
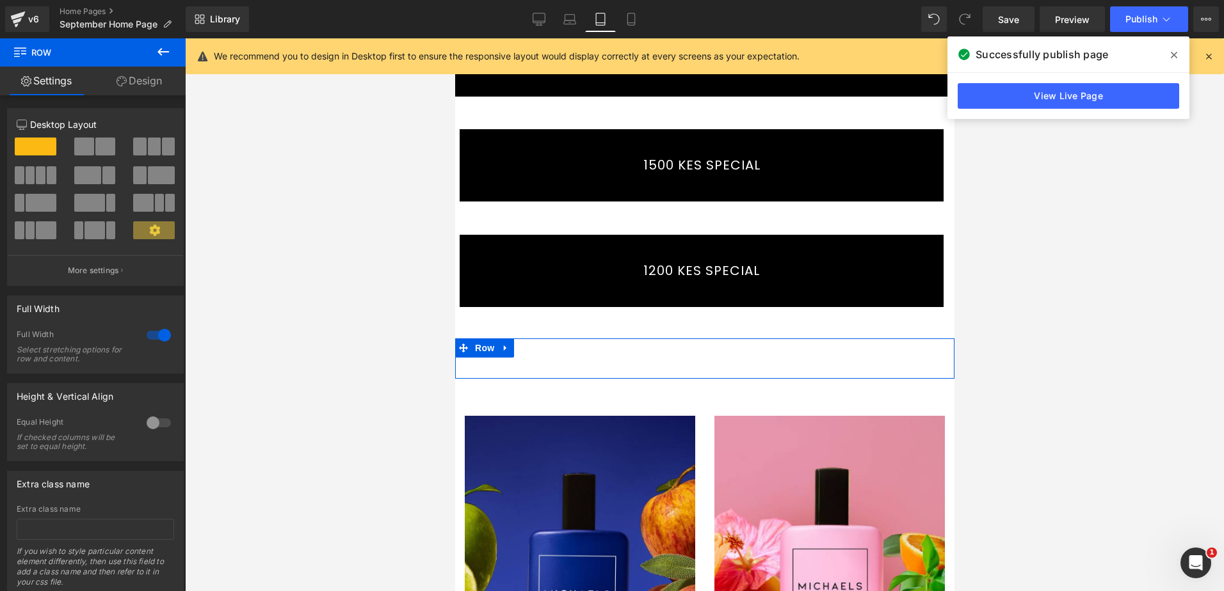
click at [123, 85] on icon at bounding box center [121, 81] width 10 height 10
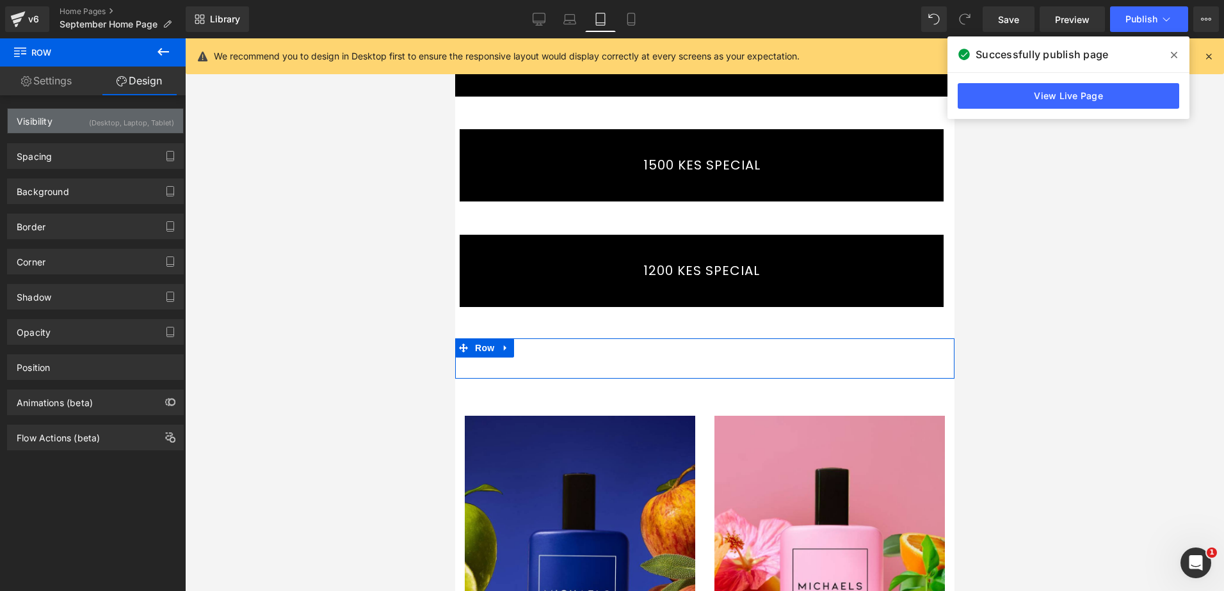
click at [138, 117] on div "(Desktop, Laptop, Tablet)" at bounding box center [131, 119] width 85 height 21
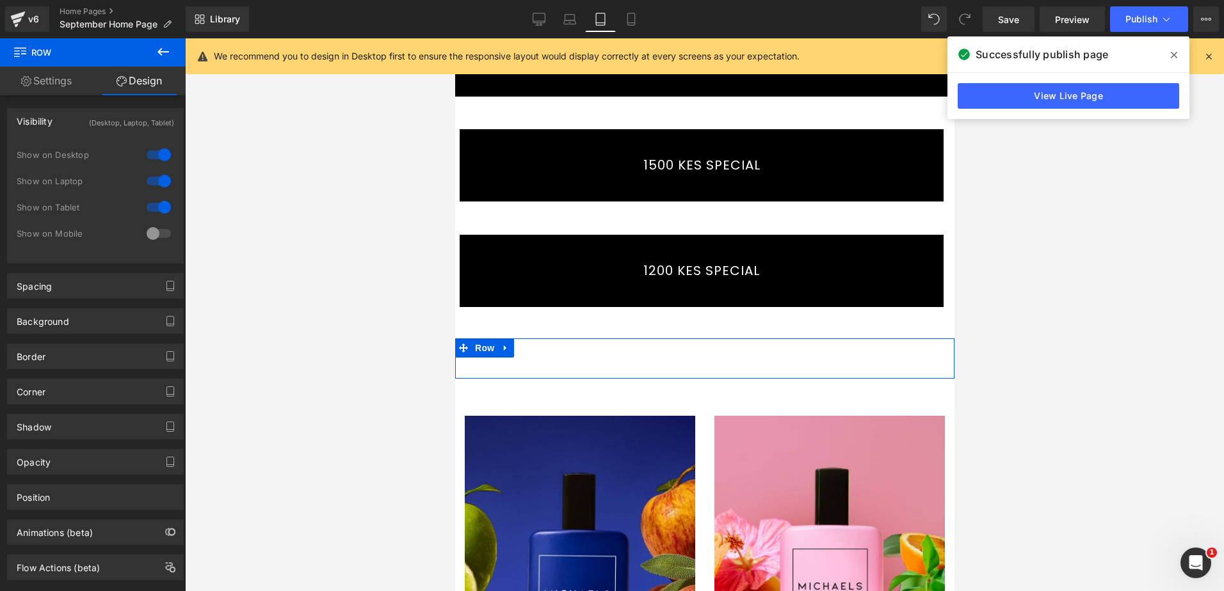
click at [160, 202] on div at bounding box center [158, 207] width 31 height 20
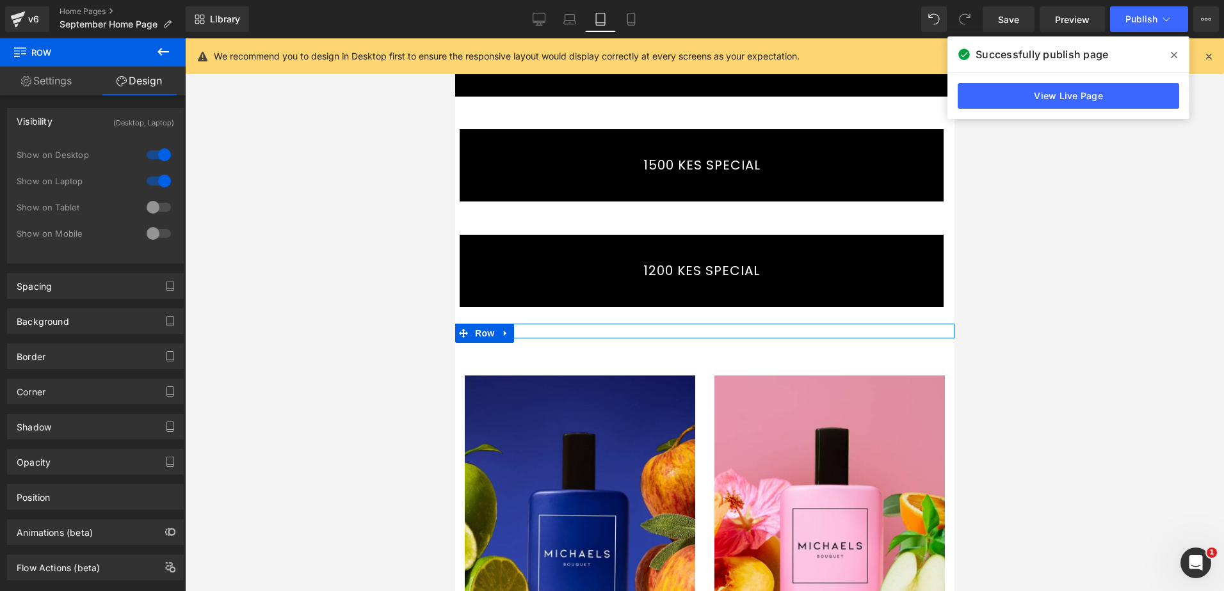
click at [608, 324] on div "Image Image Row" at bounding box center [703, 331] width 499 height 15
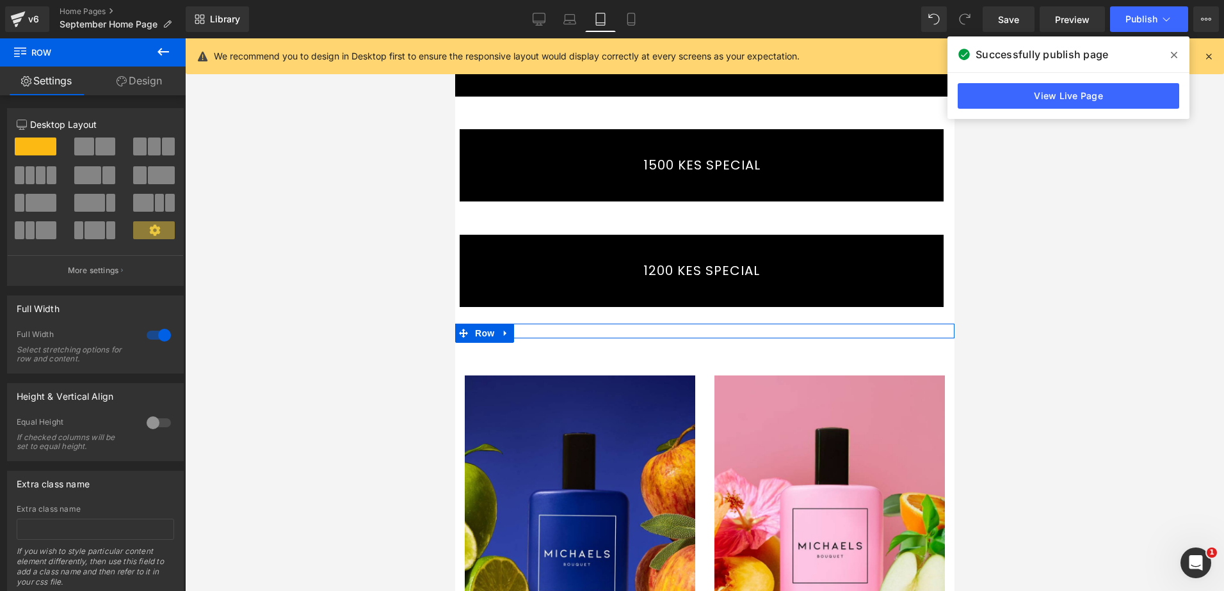
click at [149, 84] on link "Design" at bounding box center [139, 81] width 93 height 29
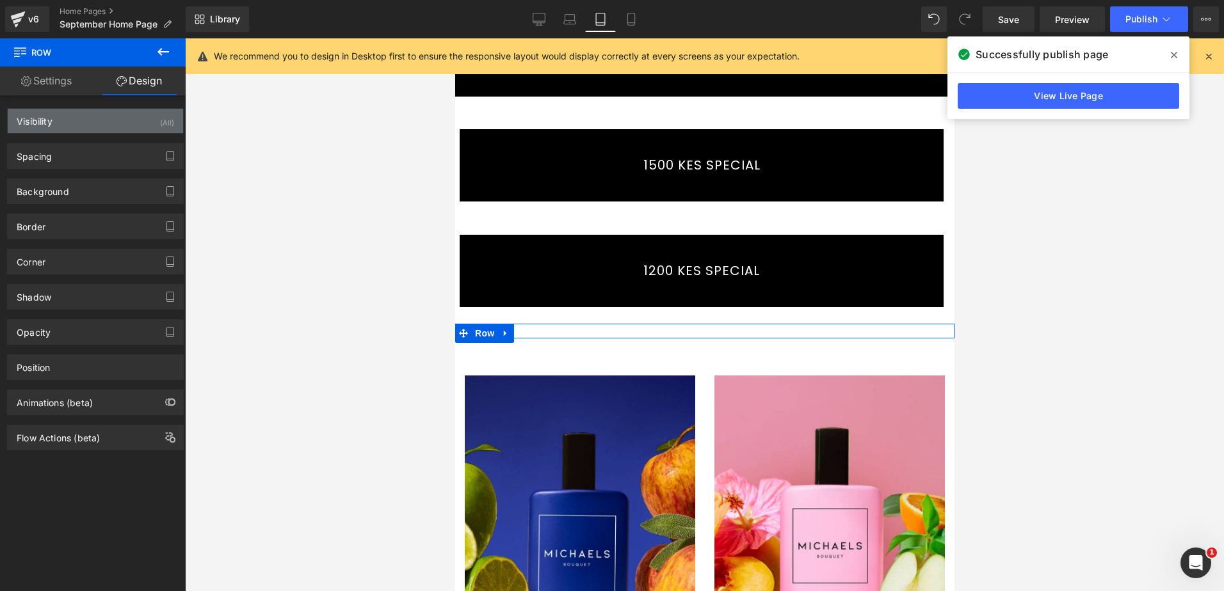
click at [152, 119] on div "Visibility (All)" at bounding box center [95, 121] width 175 height 24
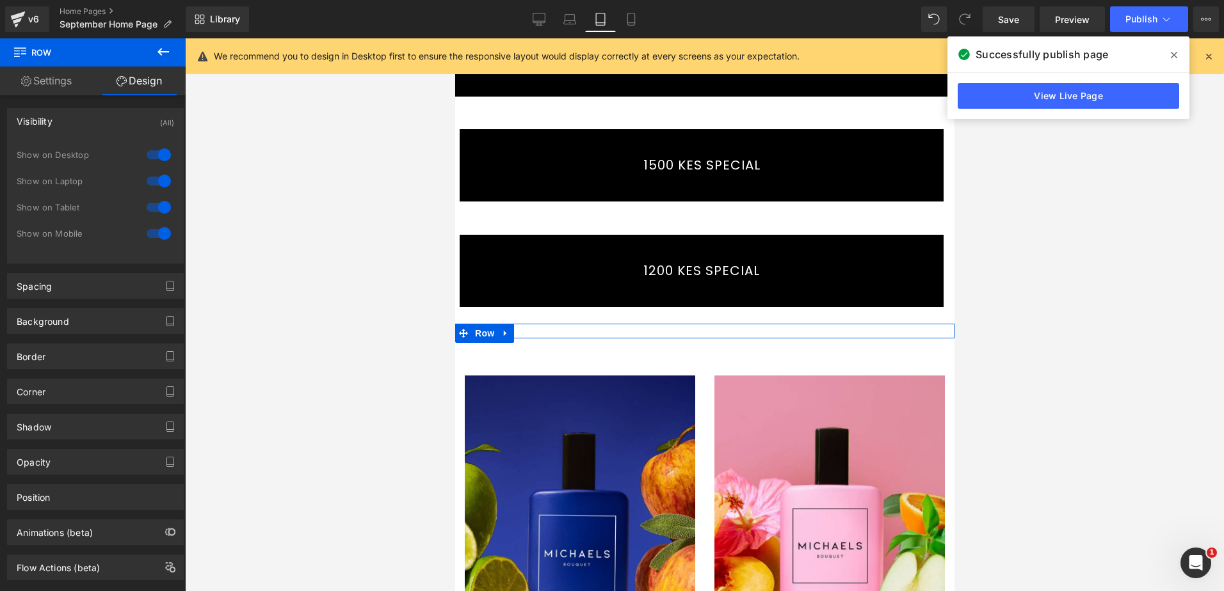
click at [158, 204] on div at bounding box center [158, 207] width 31 height 20
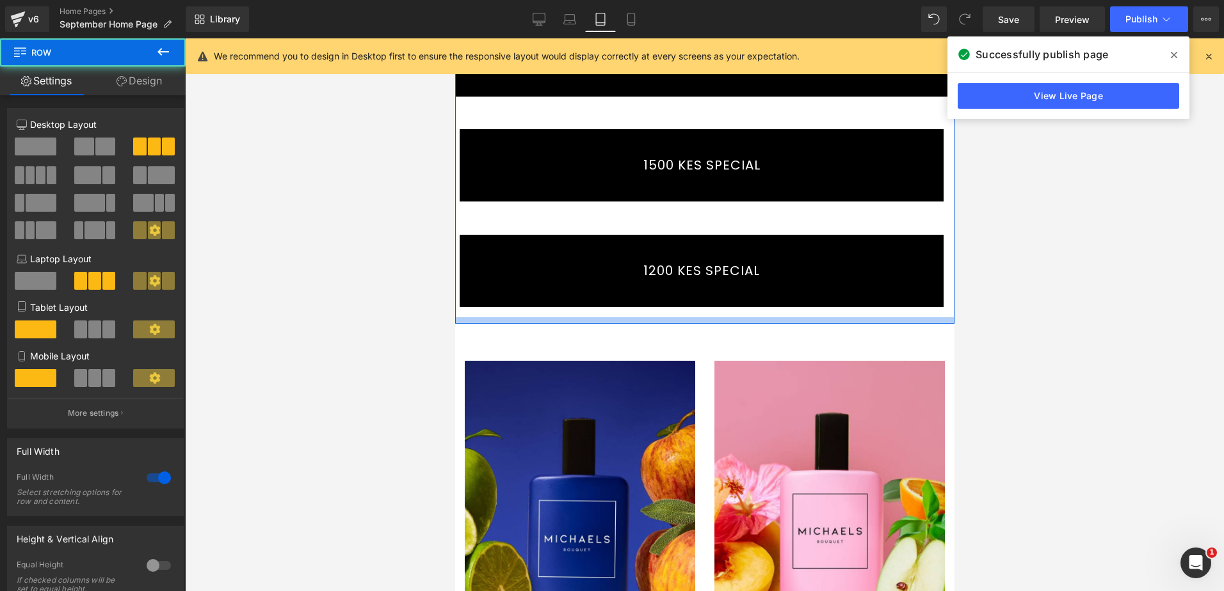
click at [556, 317] on div at bounding box center [703, 320] width 499 height 6
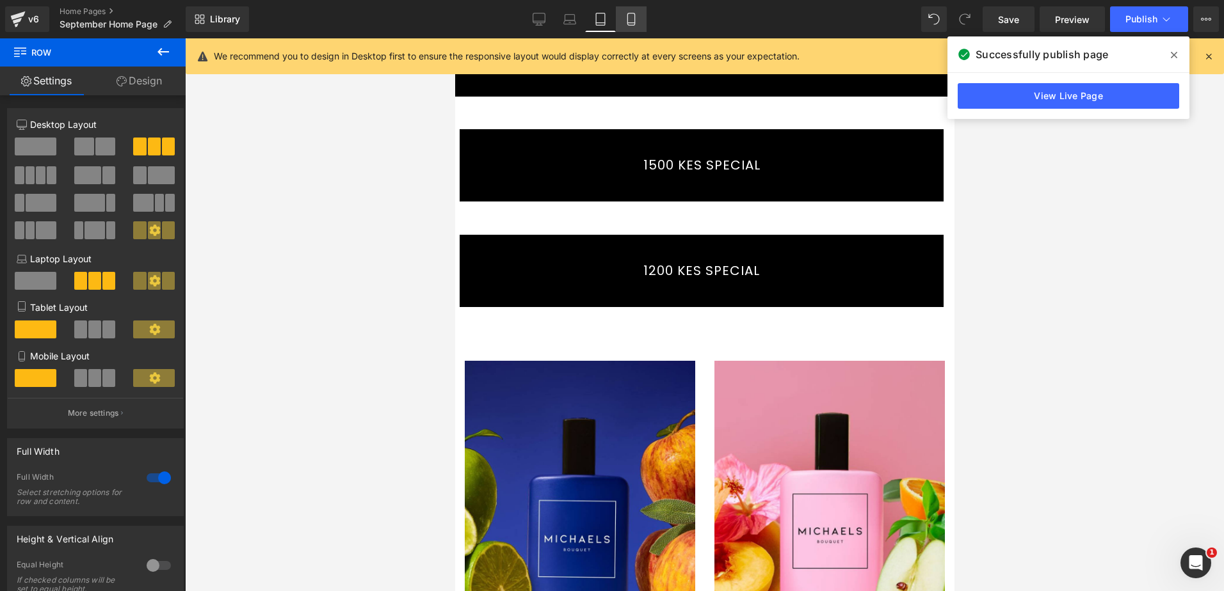
click at [625, 20] on icon at bounding box center [631, 19] width 13 height 13
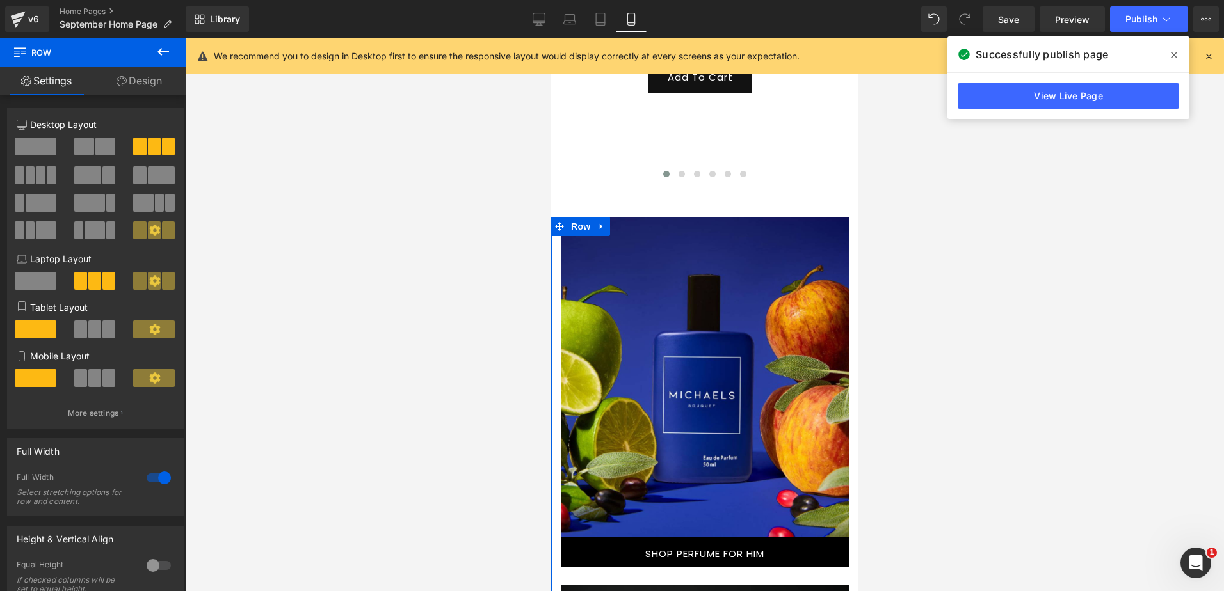
scroll to position [768, 0]
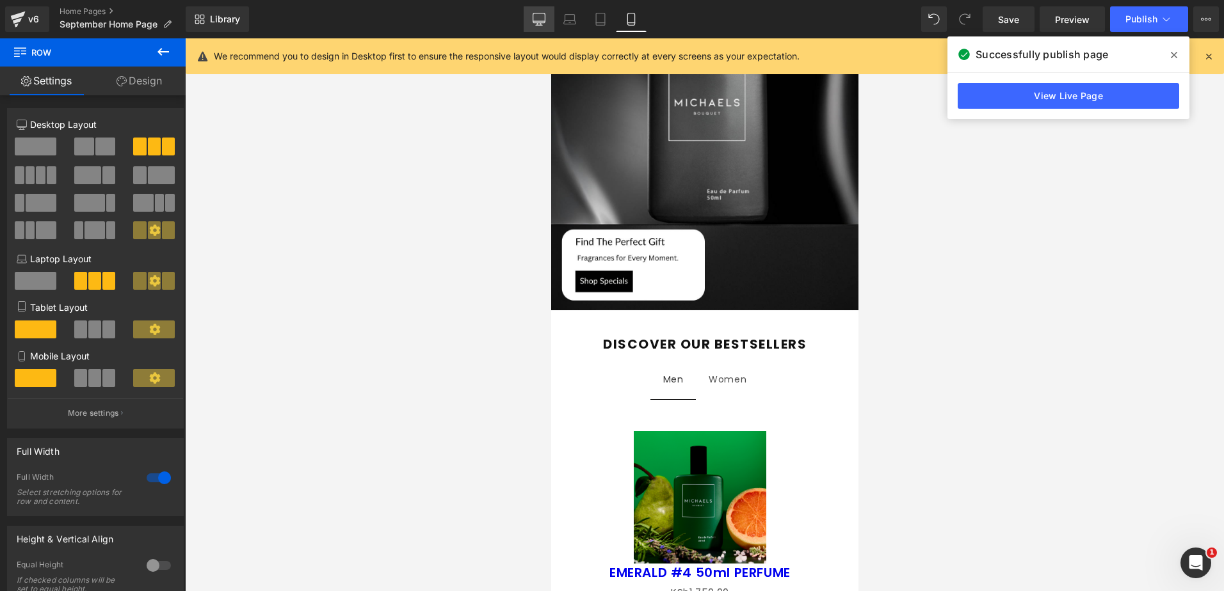
click at [545, 15] on icon at bounding box center [539, 18] width 12 height 10
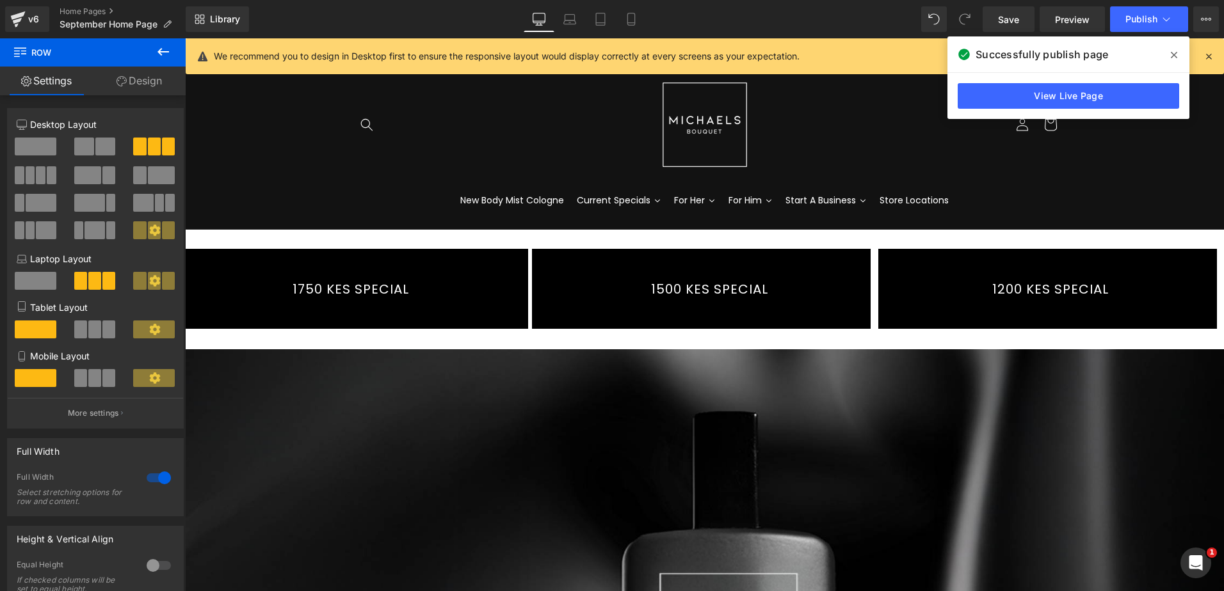
scroll to position [0, 0]
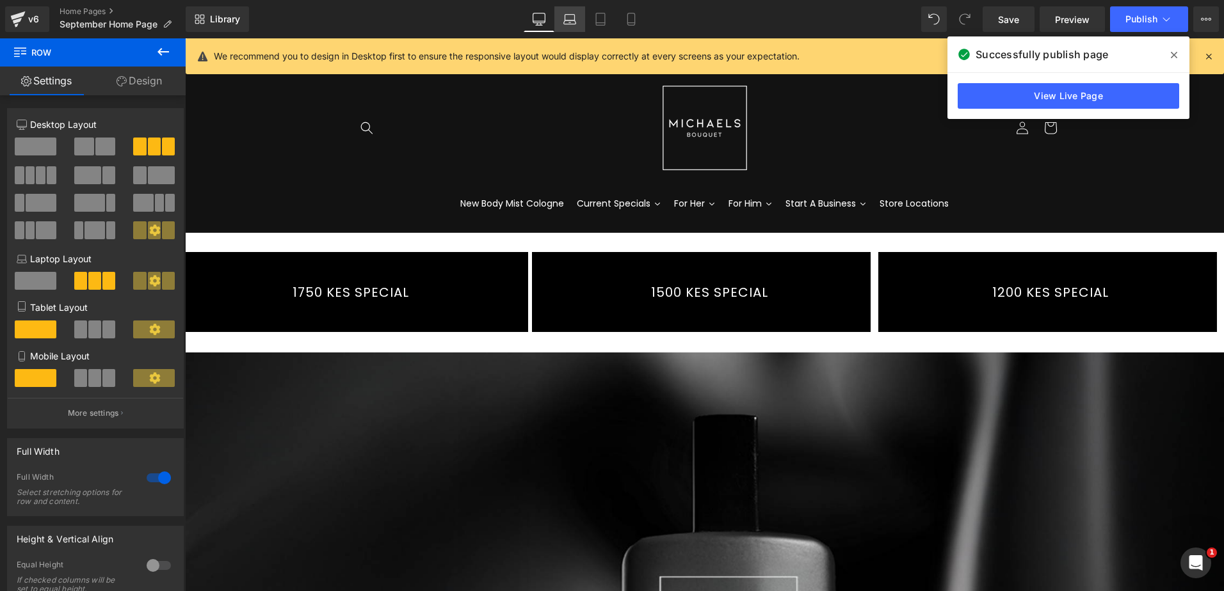
click at [572, 27] on link "Laptop" at bounding box center [569, 19] width 31 height 26
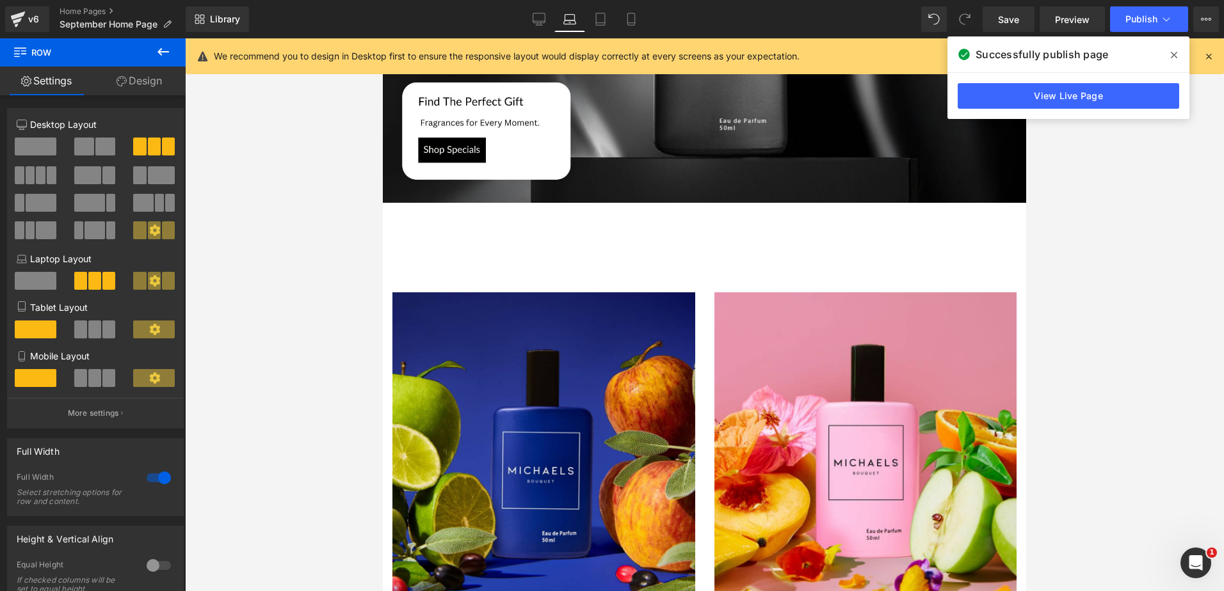
scroll to position [192, 0]
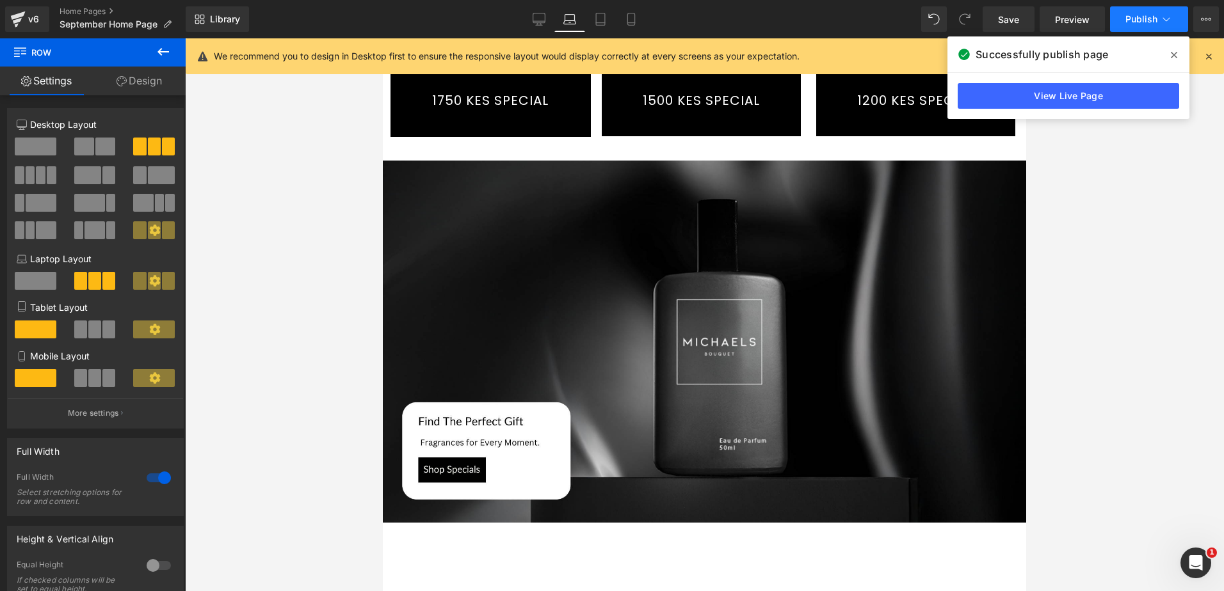
click at [1137, 22] on span "Publish" at bounding box center [1141, 19] width 32 height 10
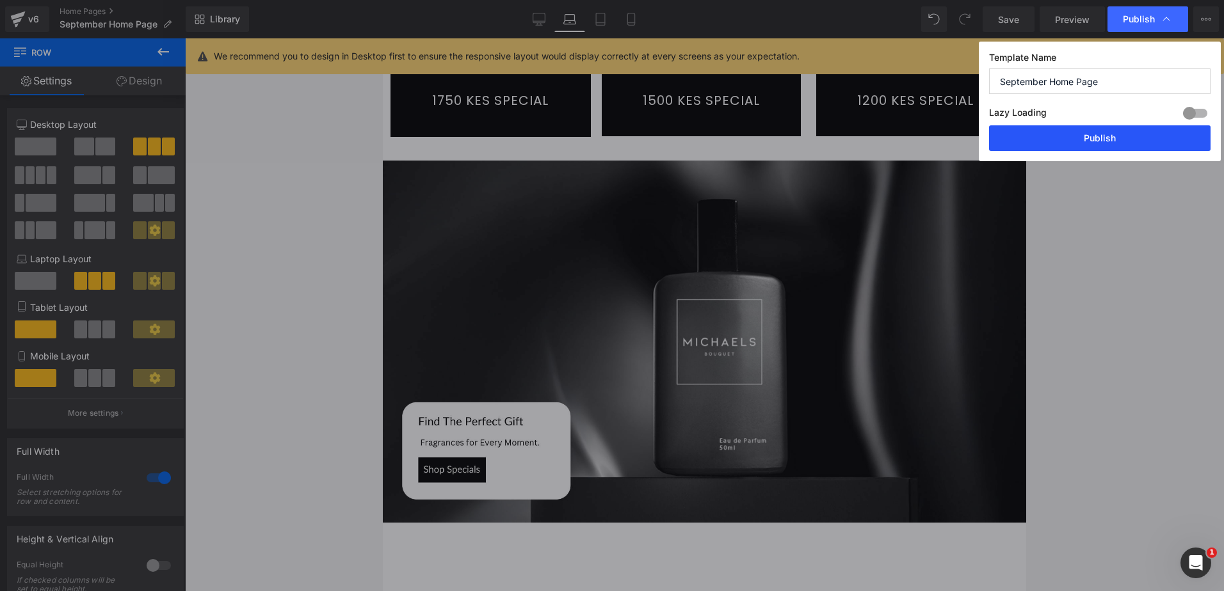
click at [1111, 141] on button "Publish" at bounding box center [1099, 138] width 221 height 26
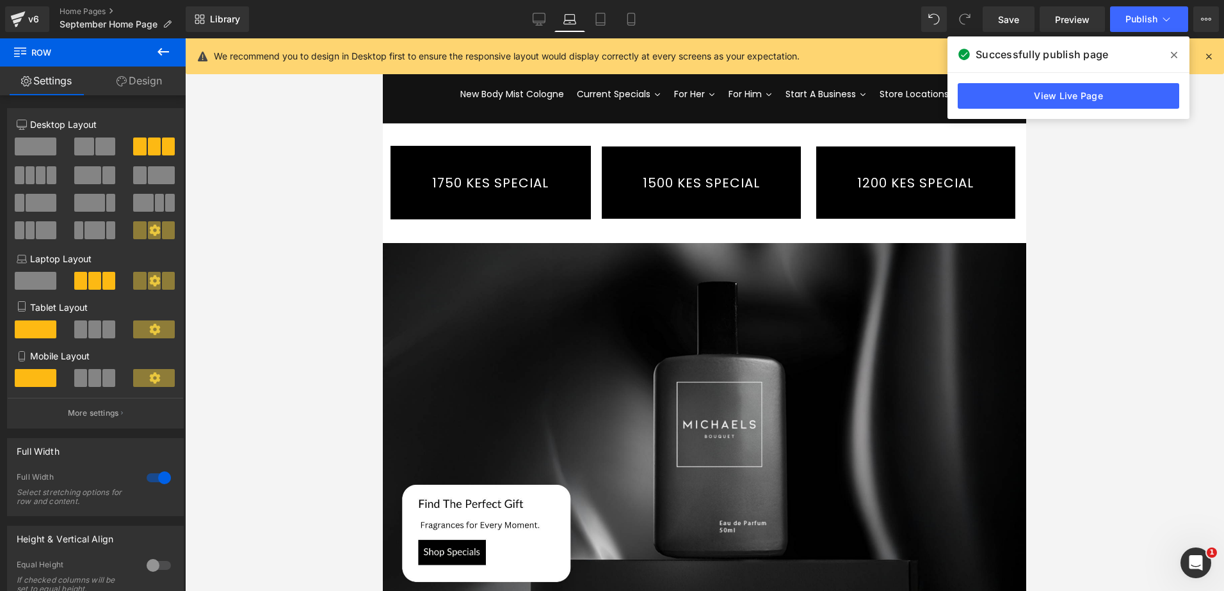
scroll to position [0, 0]
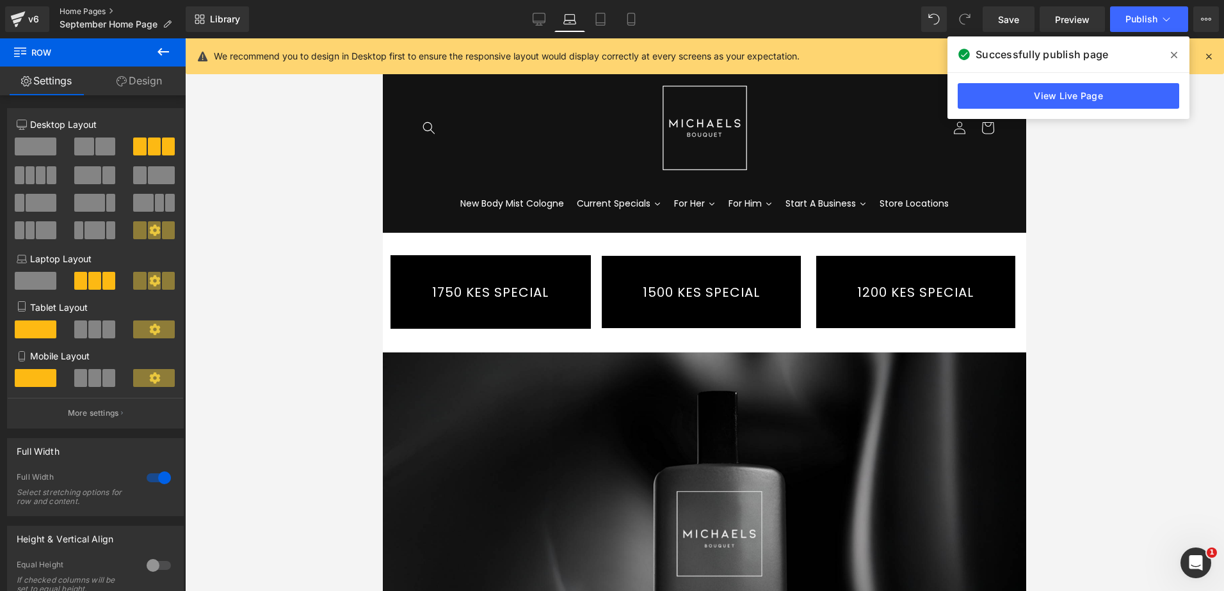
click at [106, 7] on link "Home Pages" at bounding box center [123, 11] width 126 height 10
